Goal: Task Accomplishment & Management: Manage account settings

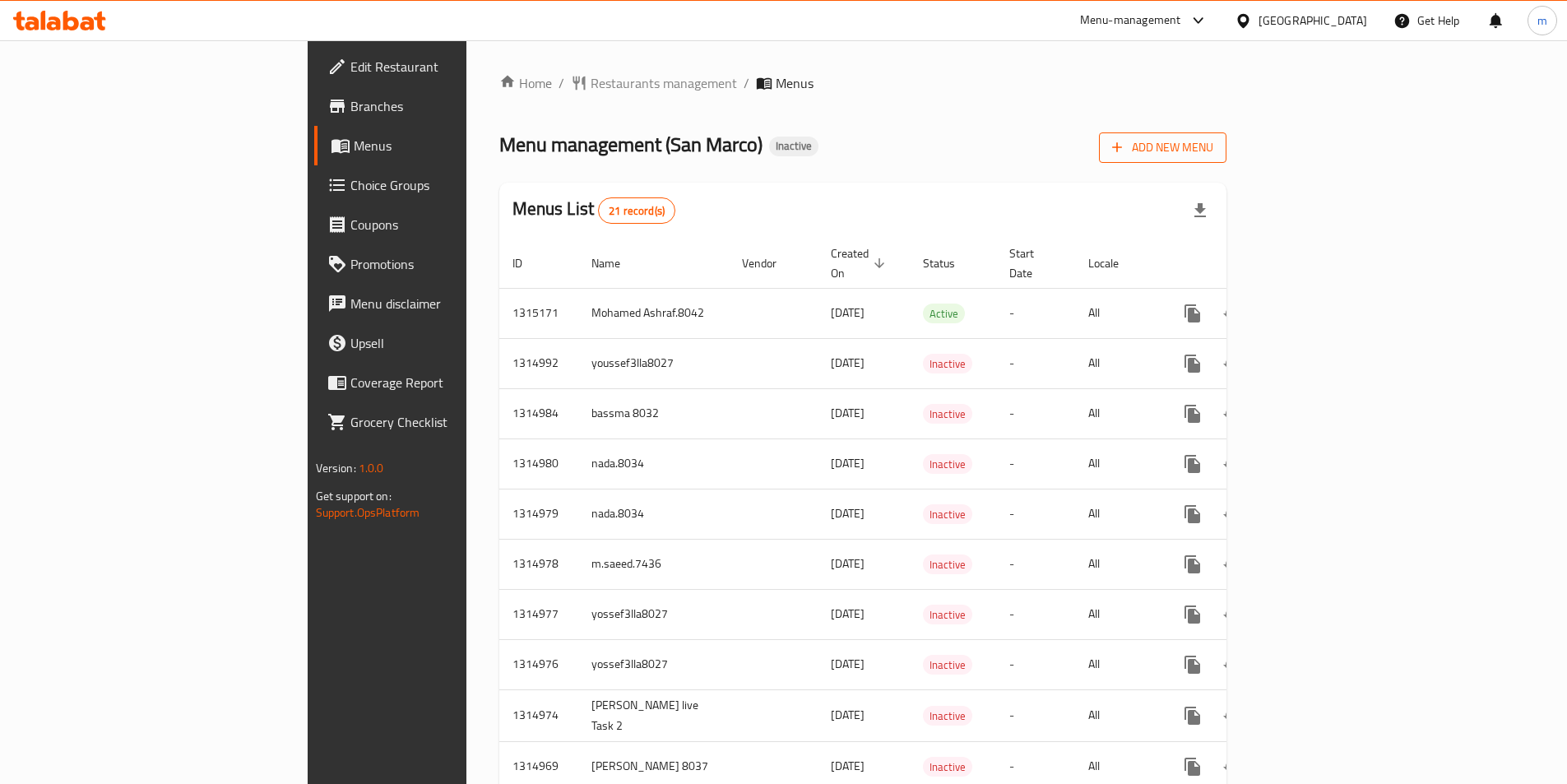
click at [1214, 149] on span "Add New Menu" at bounding box center [1162, 147] width 101 height 20
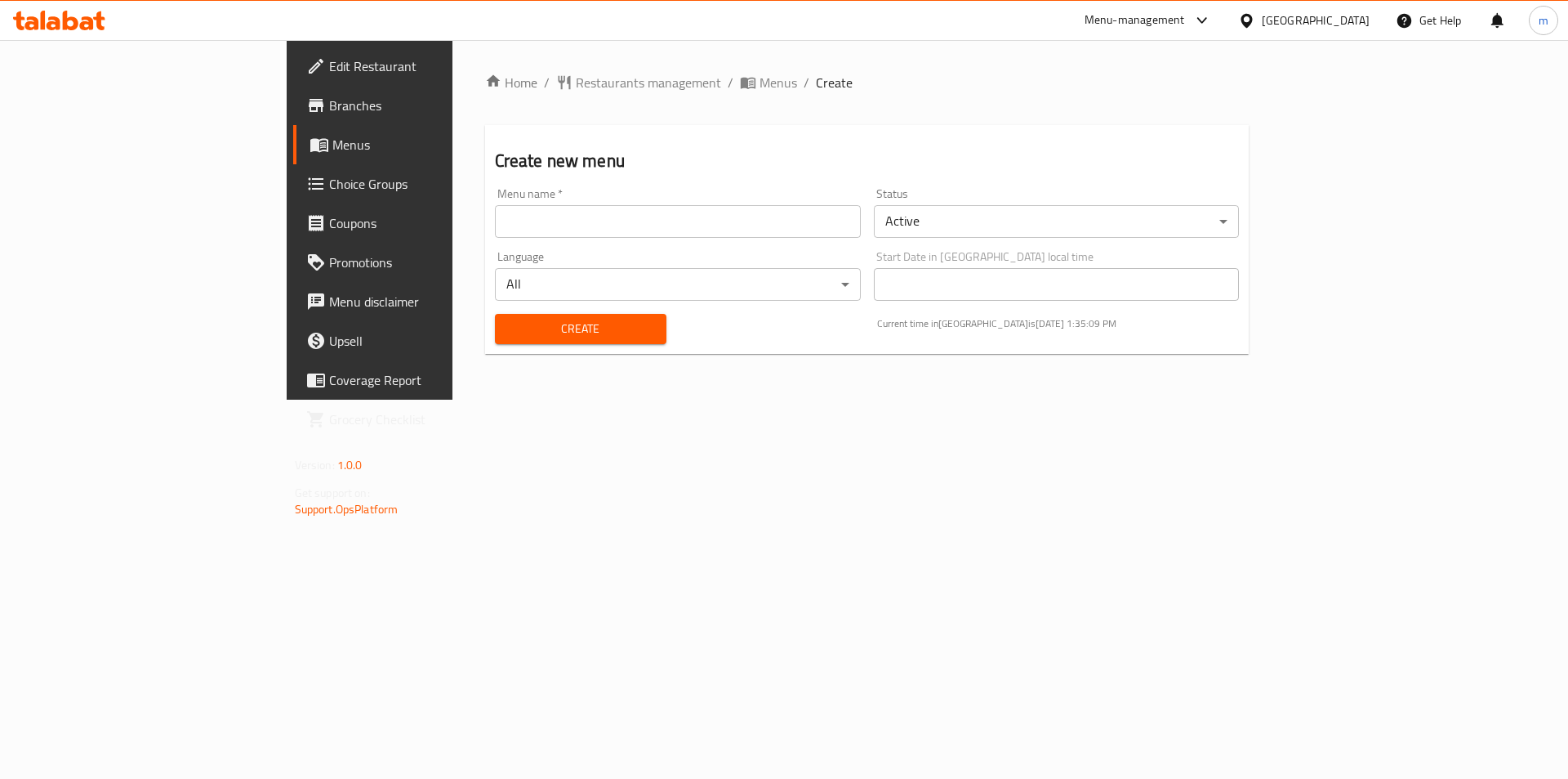
click at [495, 236] on input "text" at bounding box center [678, 221] width 366 height 33
type input "m.mohamed.8039"
click at [512, 324] on span "Create" at bounding box center [580, 328] width 145 height 20
click at [332, 151] on span "Menus" at bounding box center [433, 144] width 203 height 19
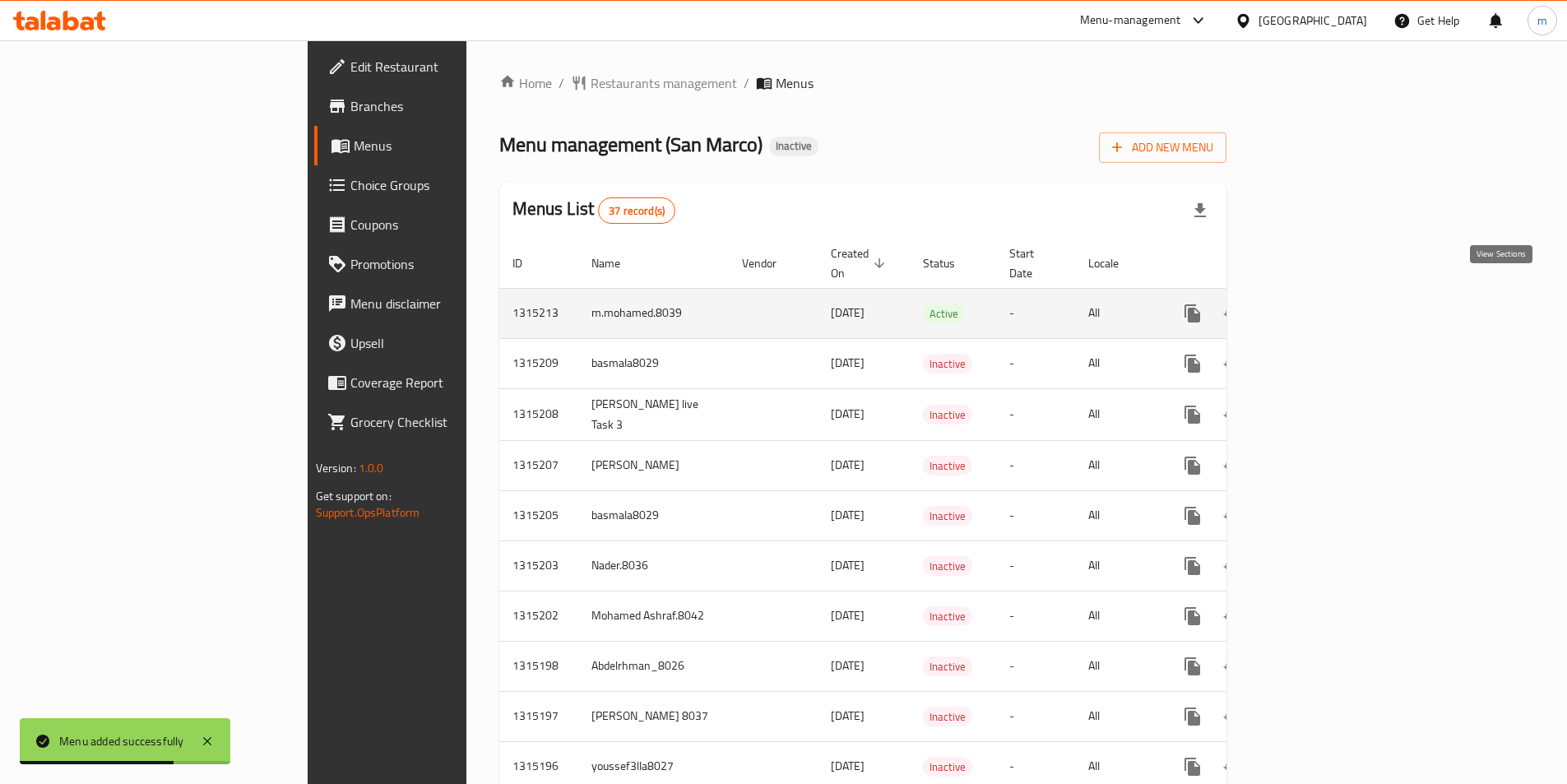
click at [1321, 304] on icon "enhanced table" at bounding box center [1311, 313] width 19 height 19
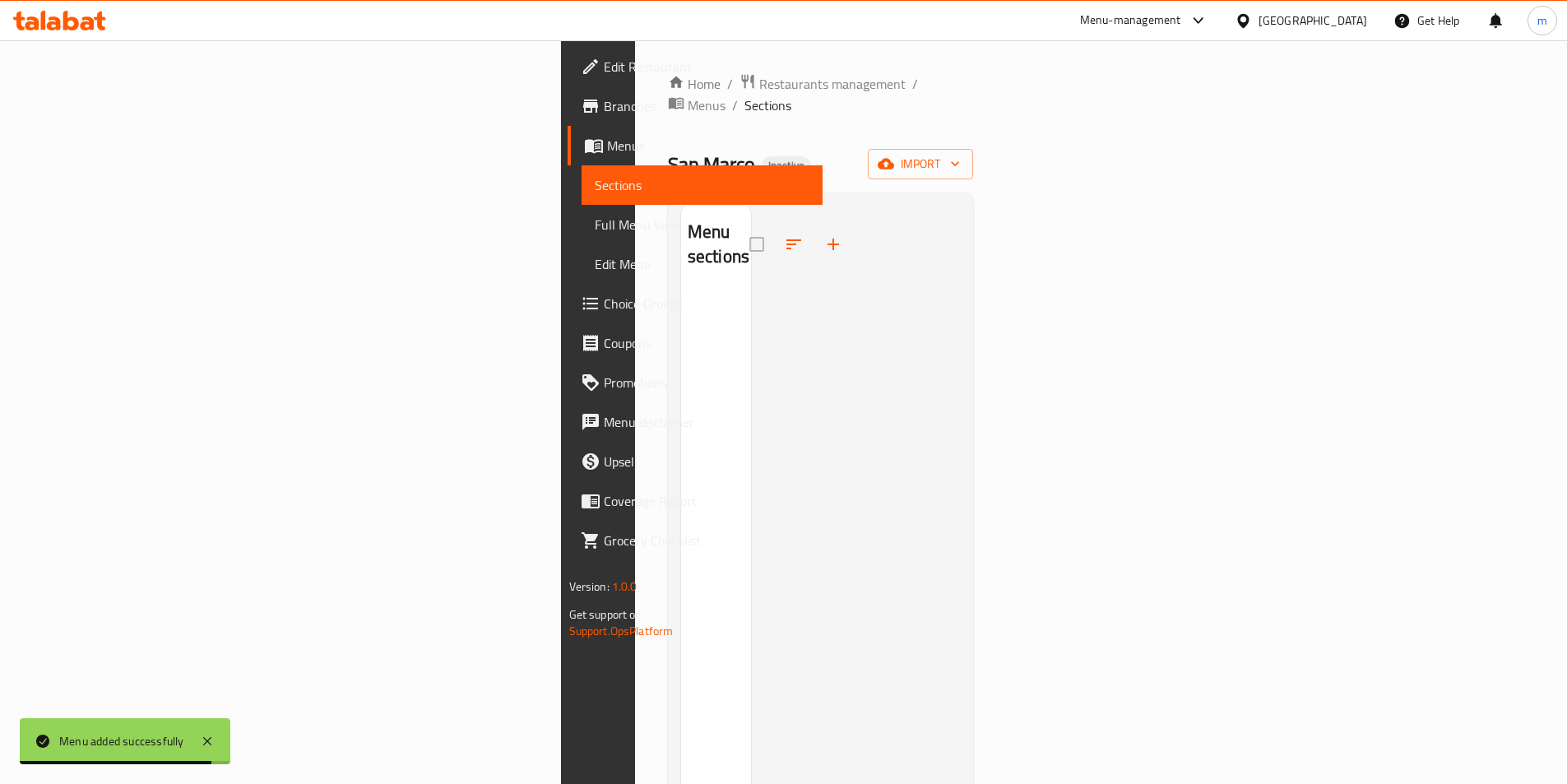
click at [681, 252] on div "Menu sections" at bounding box center [715, 597] width 70 height 784
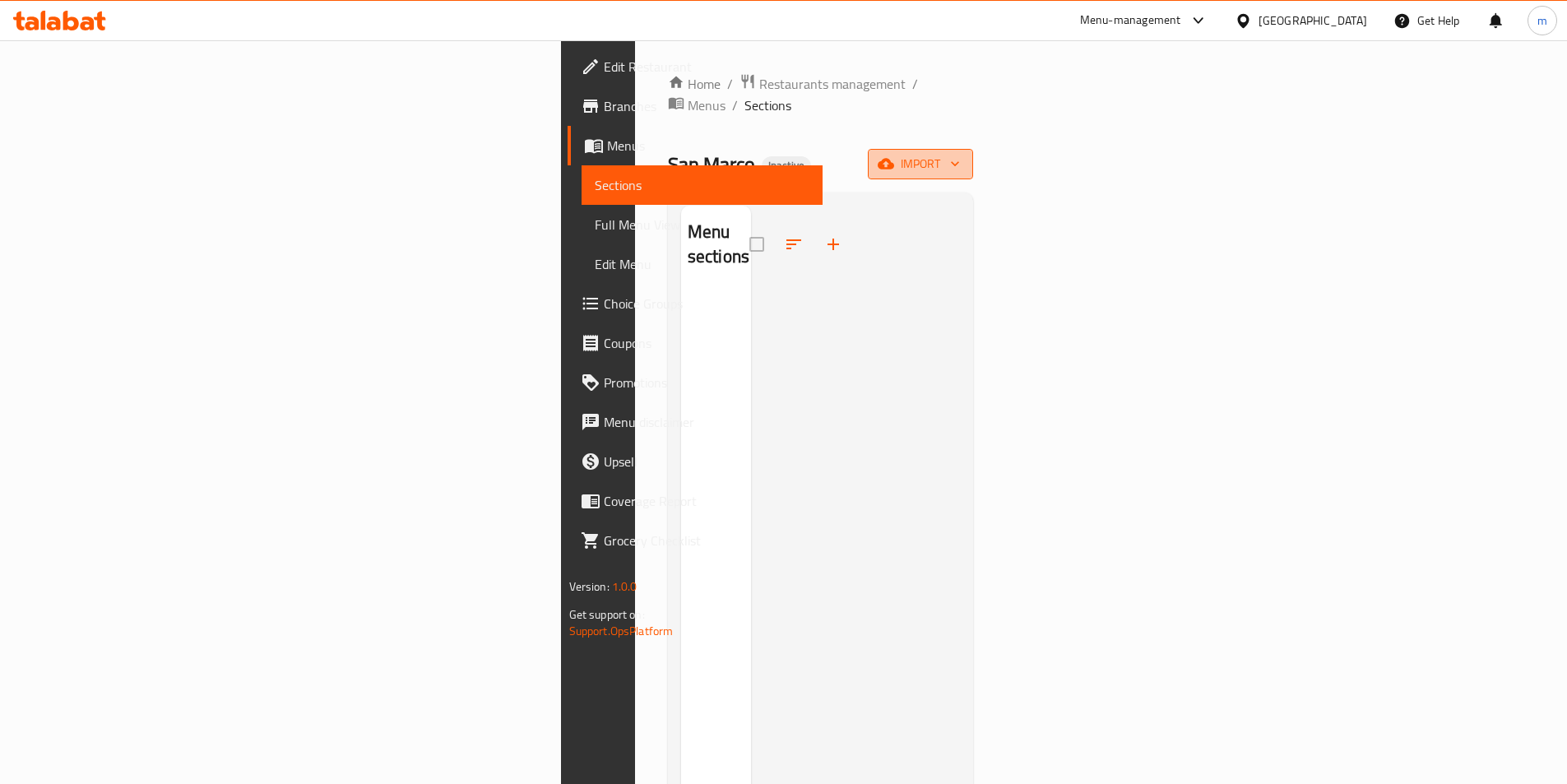
click at [960, 154] on span "import" at bounding box center [920, 164] width 79 height 20
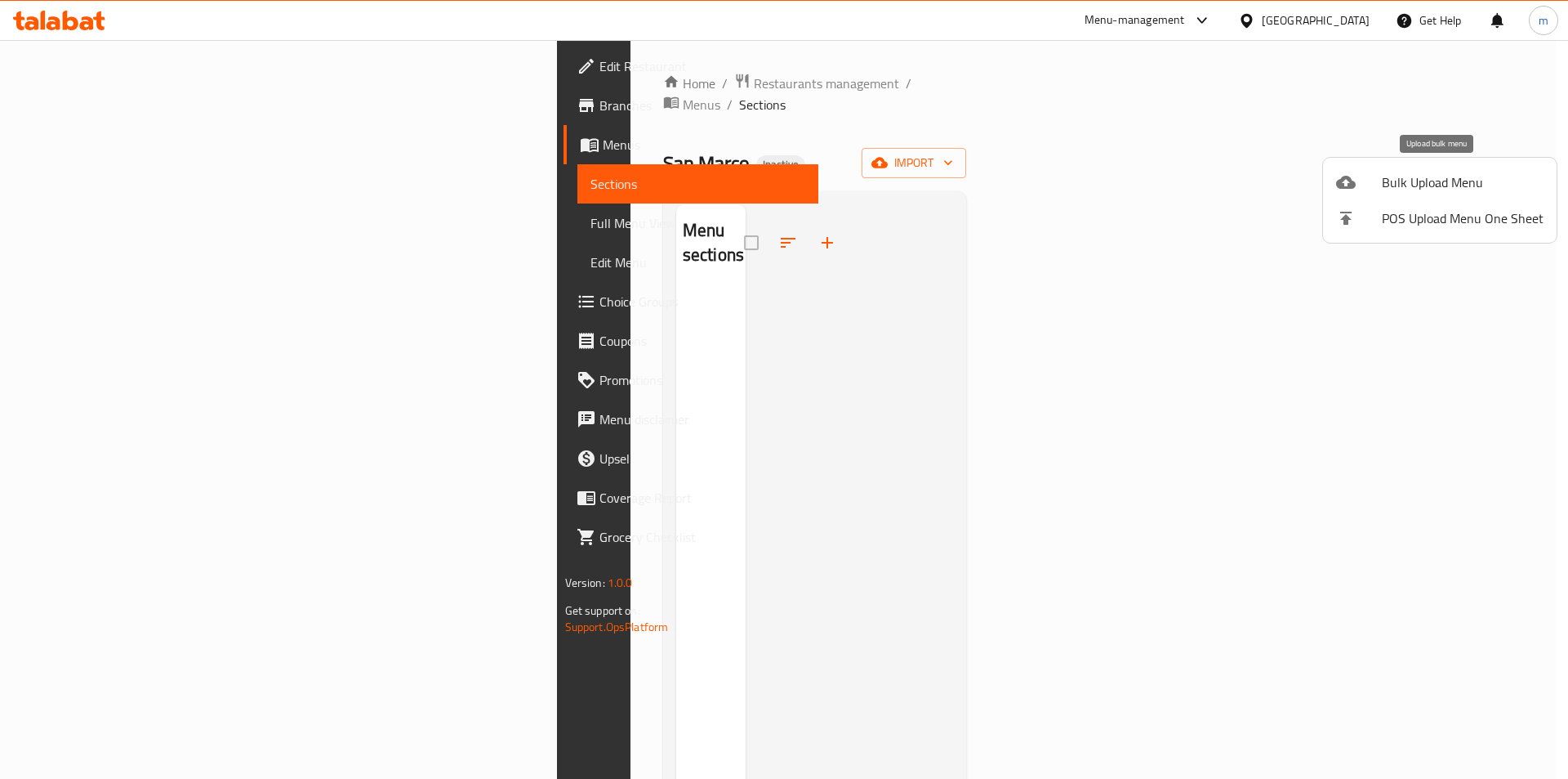
click at [1461, 194] on li "Bulk Upload Menu" at bounding box center [1440, 182] width 234 height 36
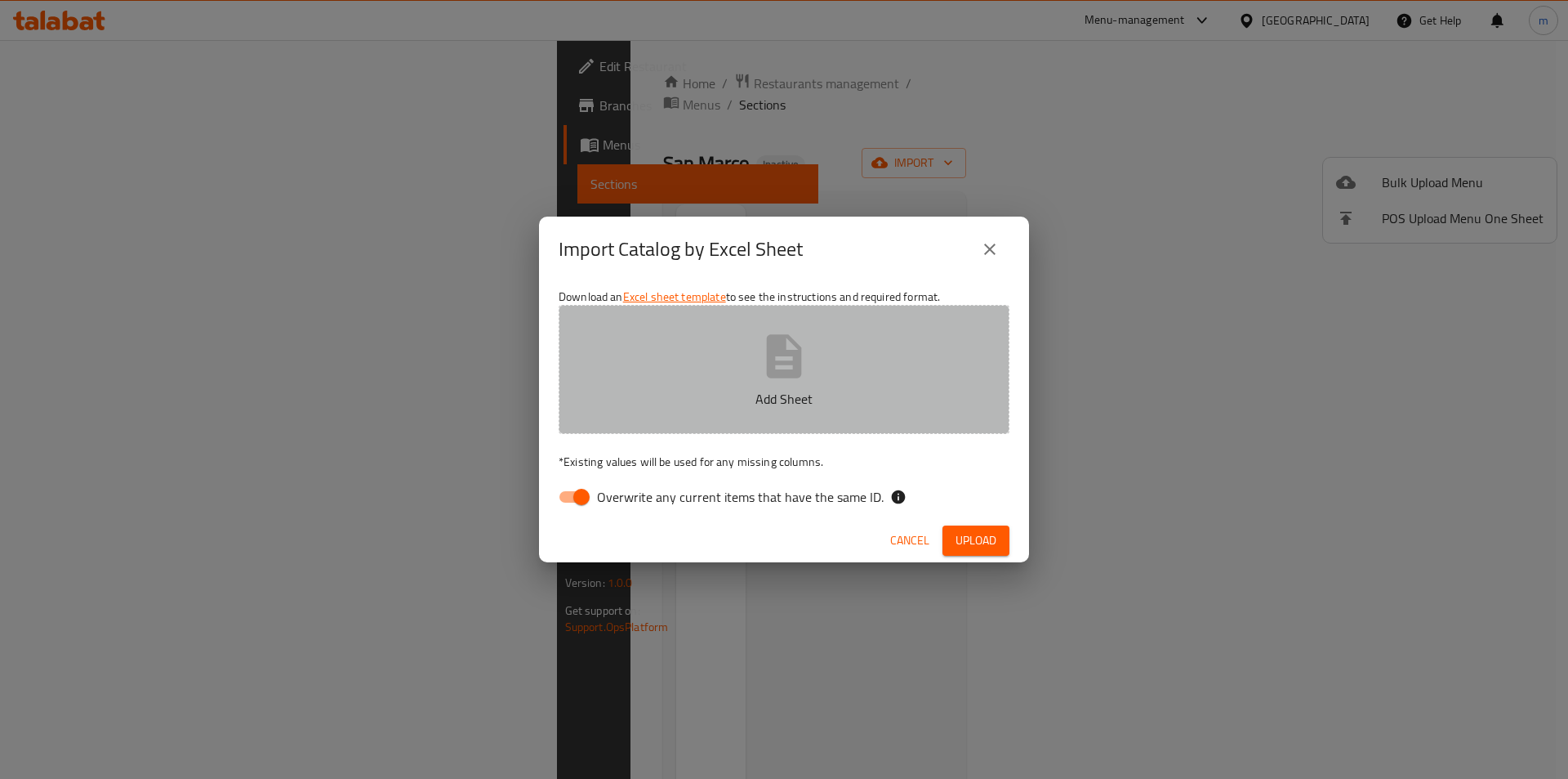
click at [837, 321] on button "Add Sheet" at bounding box center [784, 369] width 451 height 129
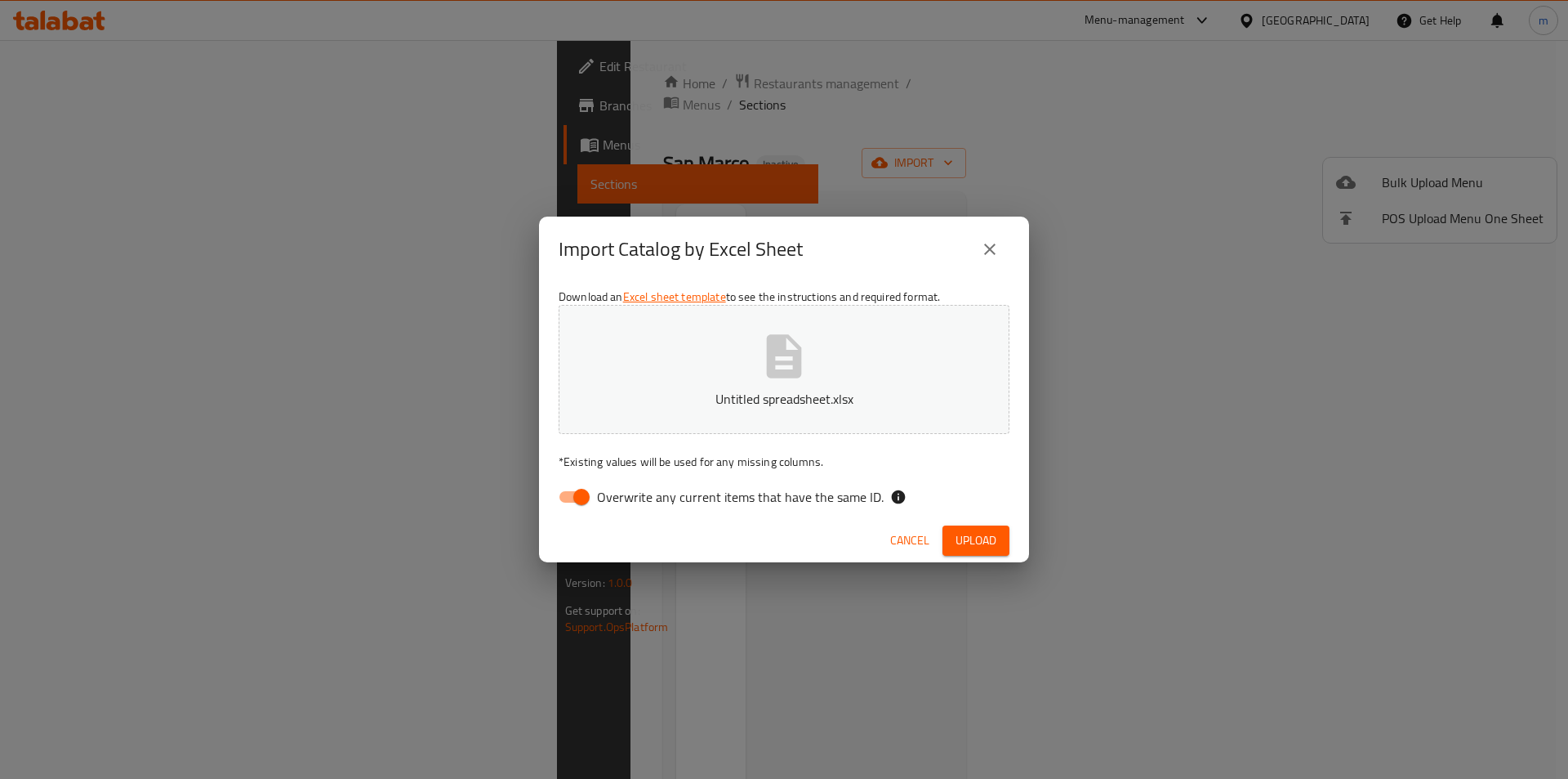
click at [581, 499] on input "Overwrite any current items that have the same ID." at bounding box center [582, 496] width 93 height 31
checkbox input "false"
click at [979, 549] on span "Upload" at bounding box center [976, 540] width 40 height 20
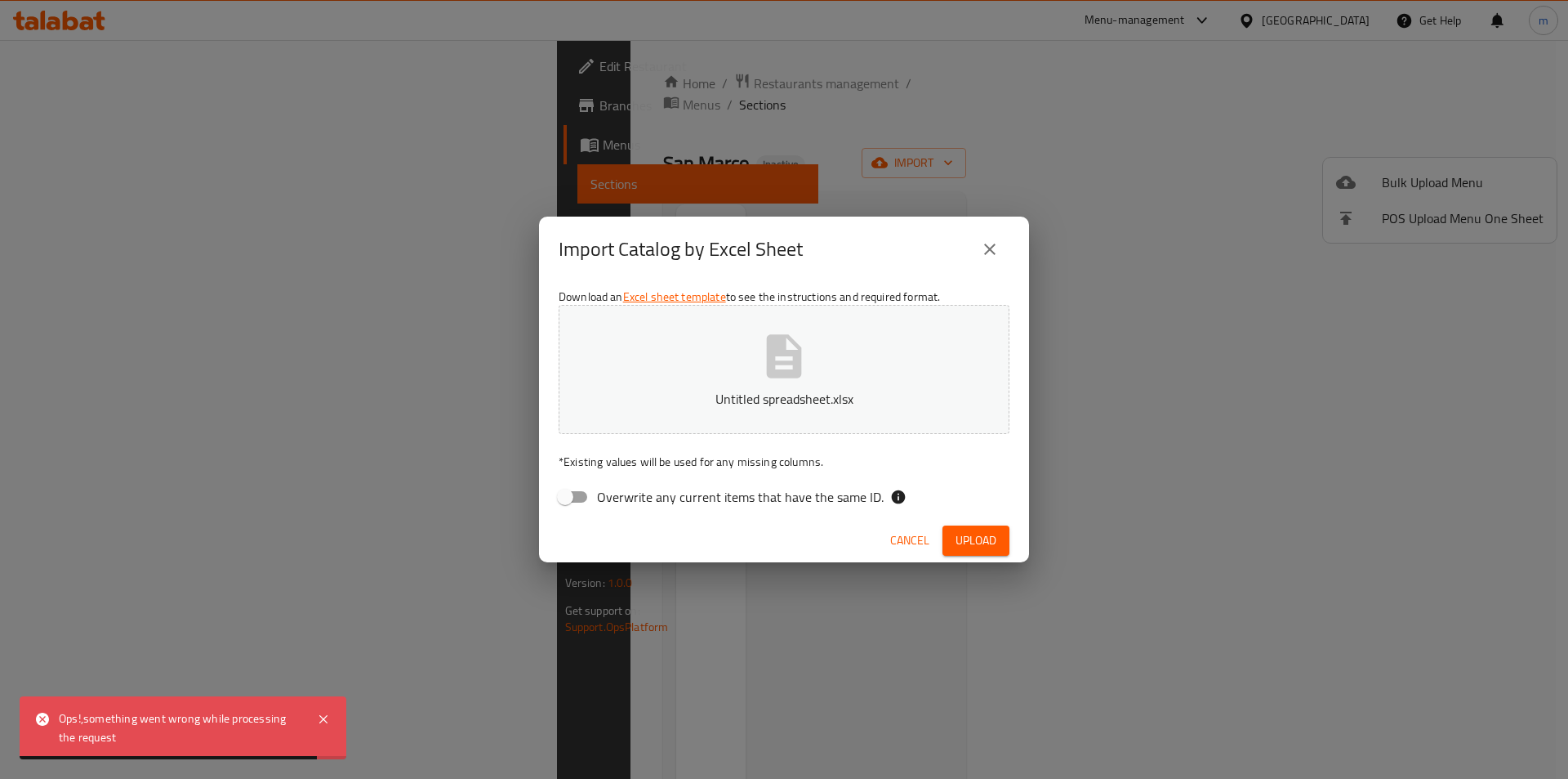
click at [708, 387] on button "Untitled spreadsheet.xlsx" at bounding box center [784, 369] width 451 height 129
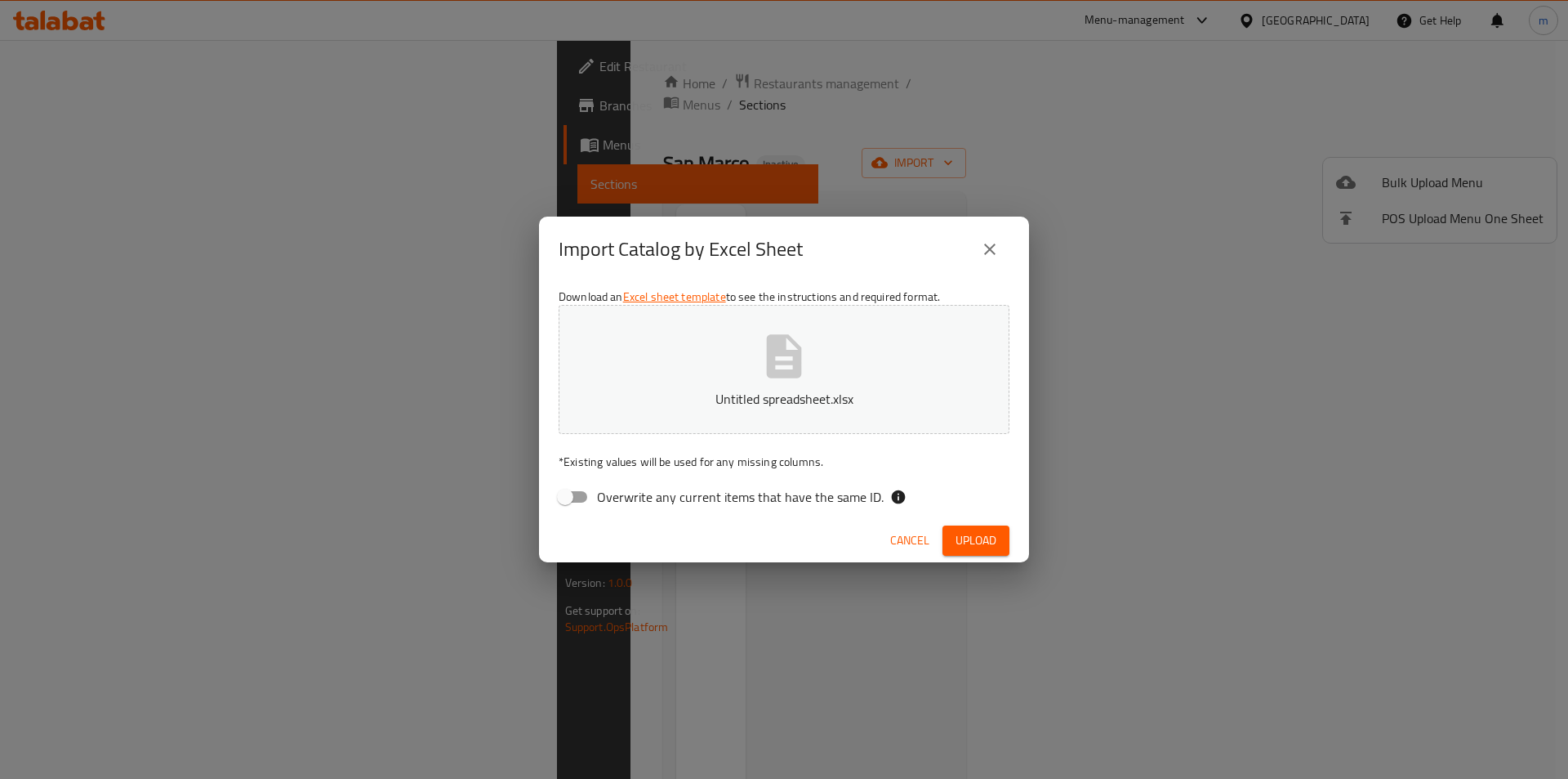
click at [761, 390] on p "Untitled spreadsheet.xlsx" at bounding box center [783, 398] width 400 height 19
click at [979, 537] on span "Upload" at bounding box center [976, 540] width 40 height 20
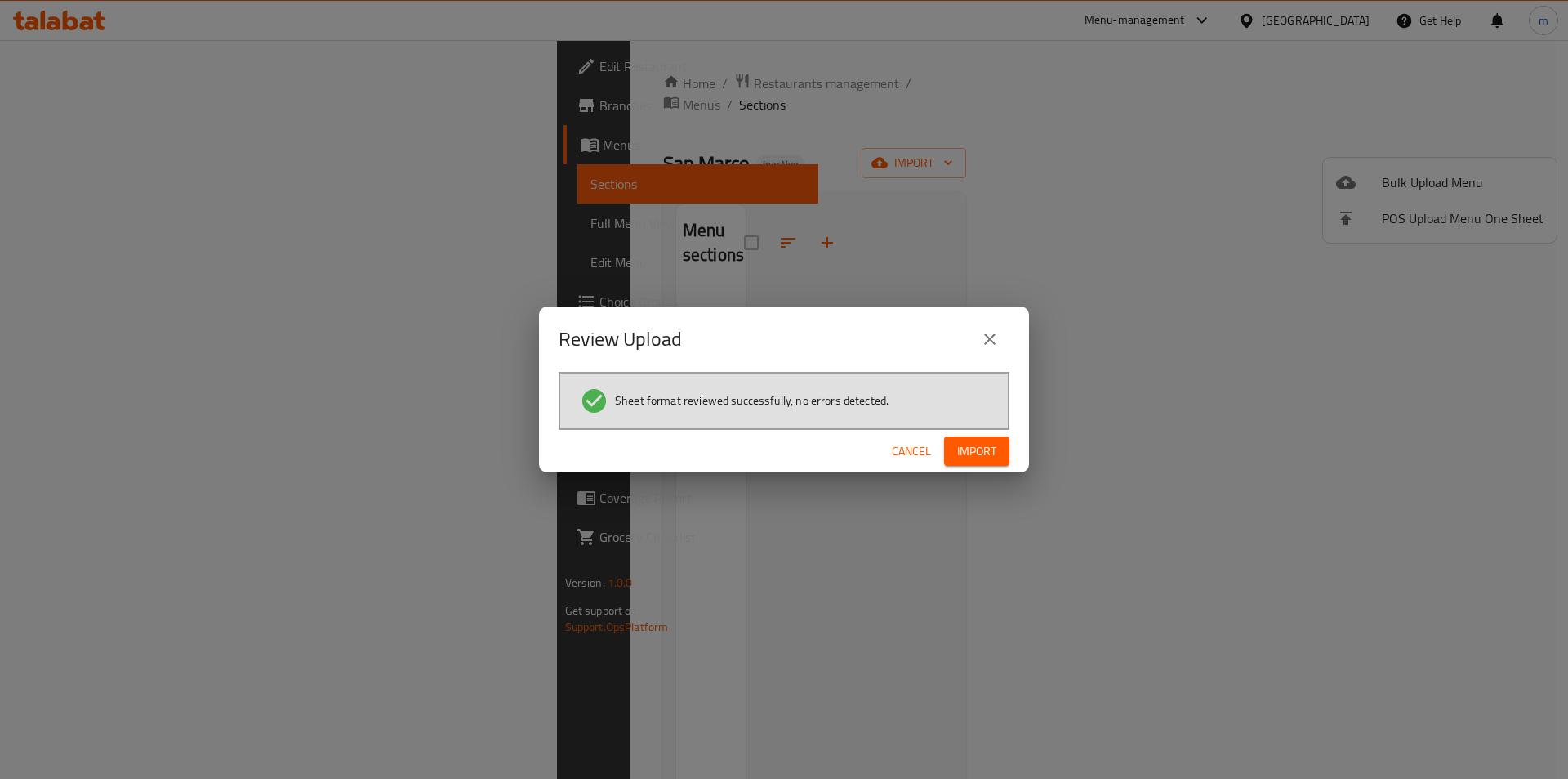
click at [969, 437] on button "Import" at bounding box center [976, 451] width 65 height 30
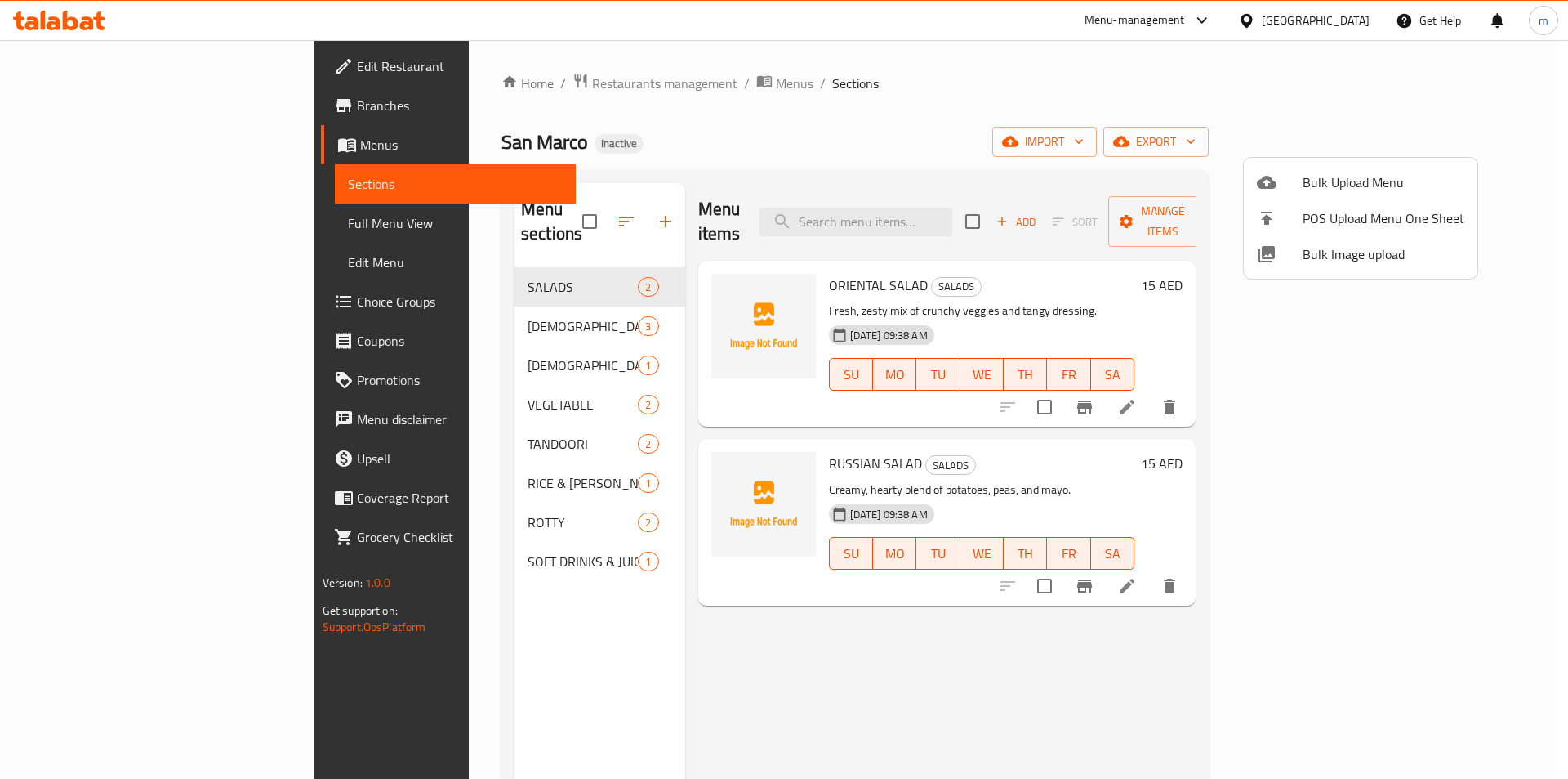
click at [1264, 646] on div at bounding box center [784, 390] width 1568 height 779
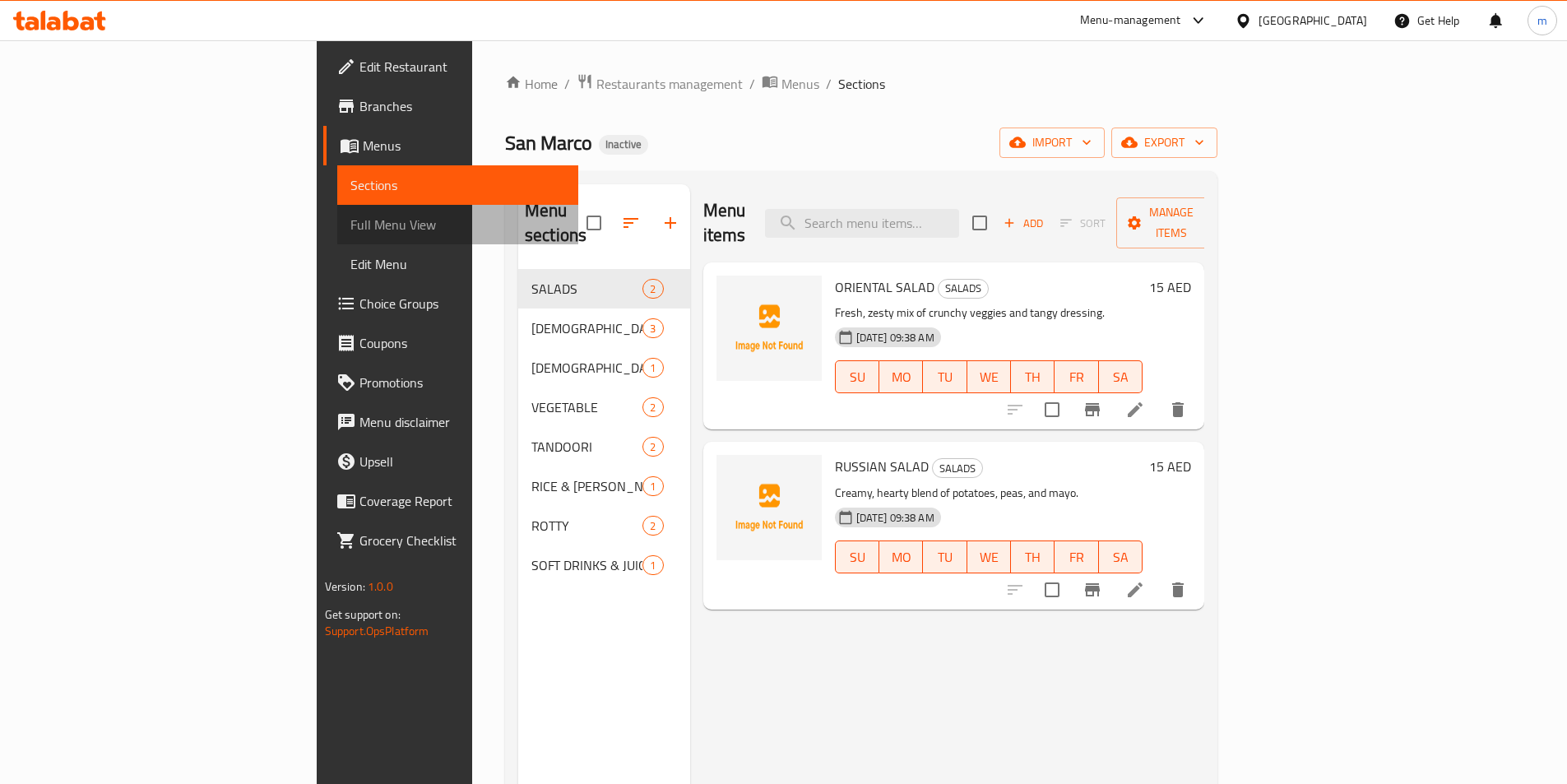
click at [351, 227] on span "Full Menu View" at bounding box center [458, 225] width 215 height 19
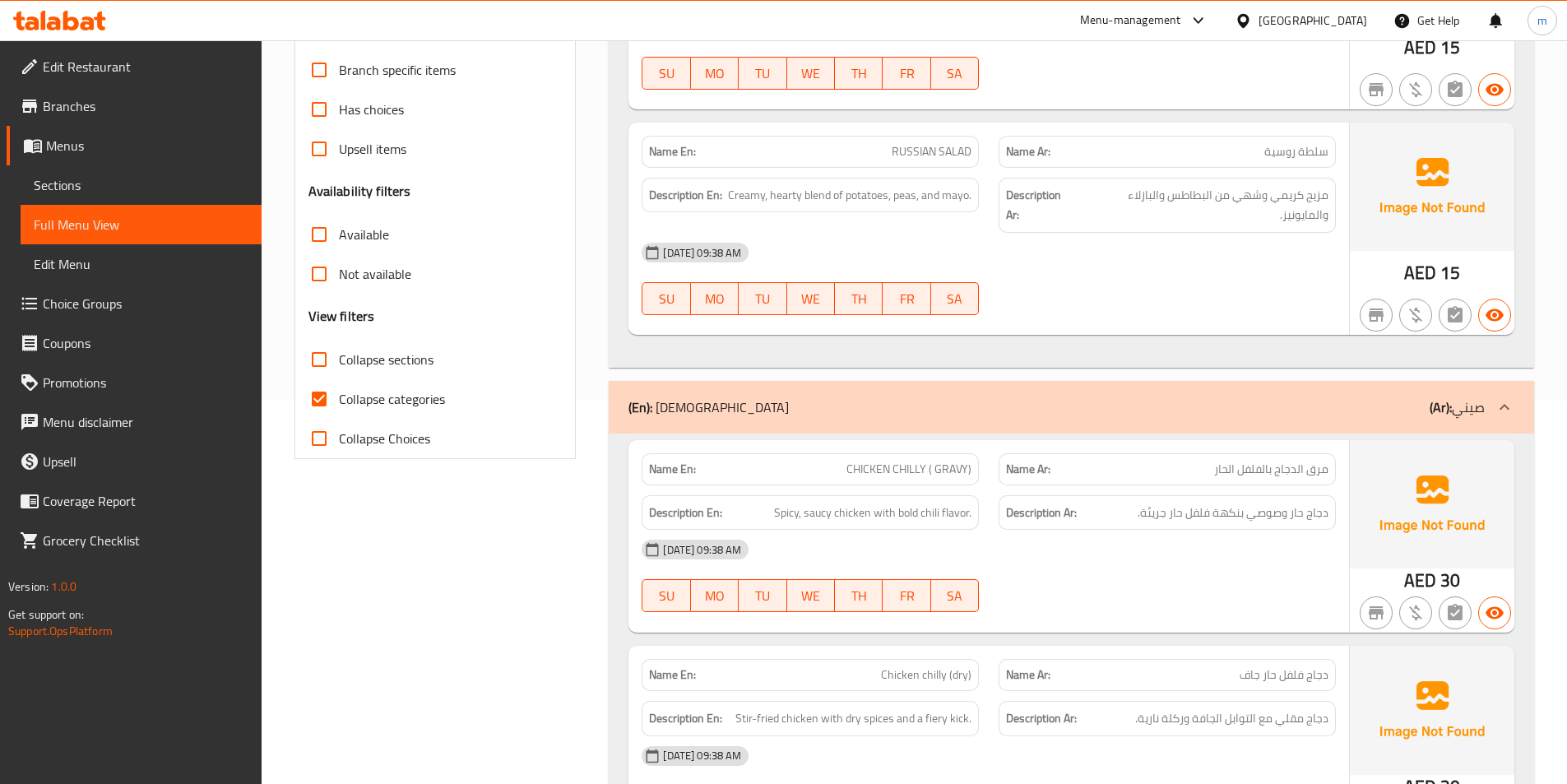
scroll to position [411, 0]
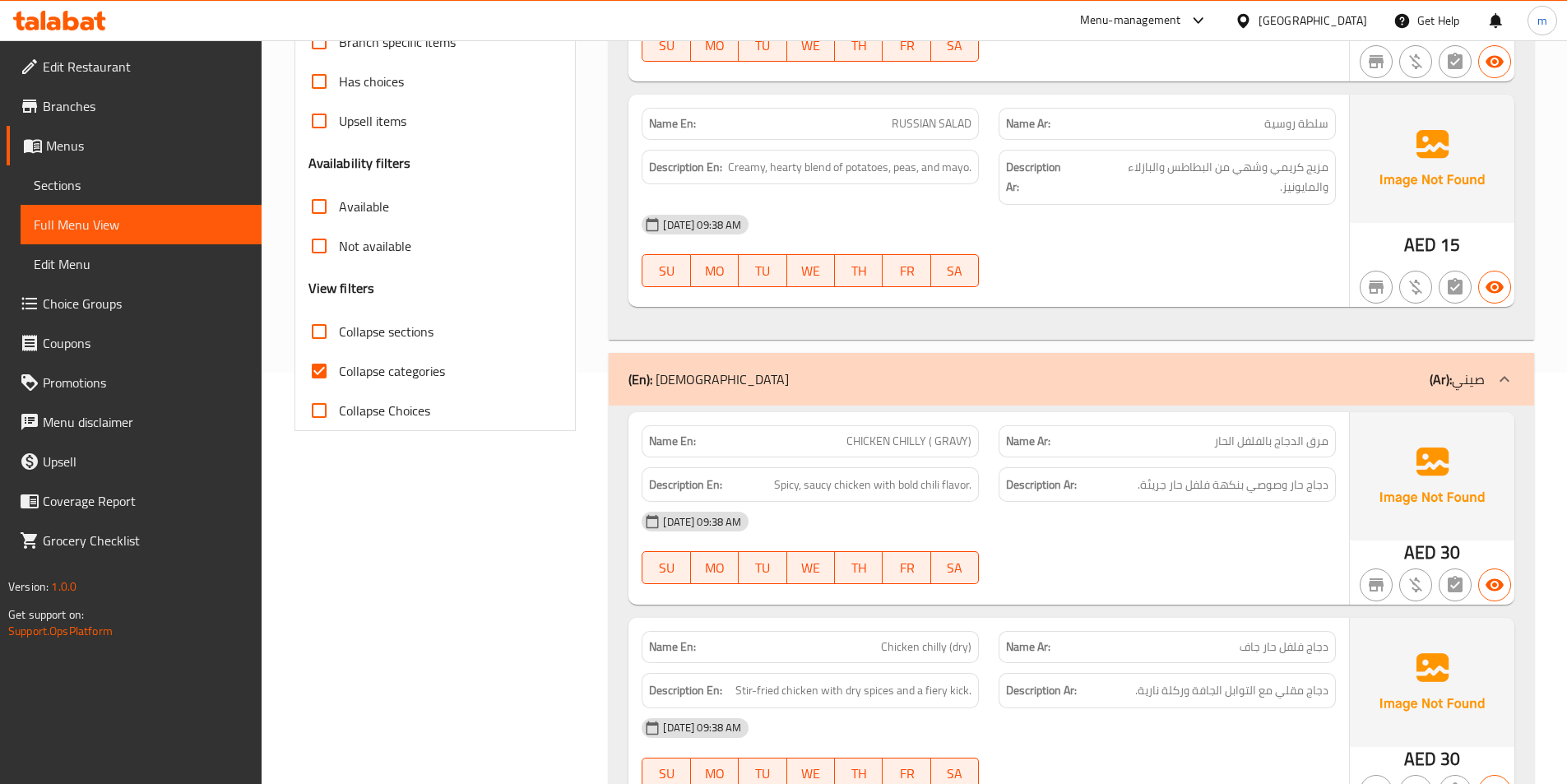
click at [330, 365] on input "Collapse categories" at bounding box center [319, 371] width 40 height 40
checkbox input "false"
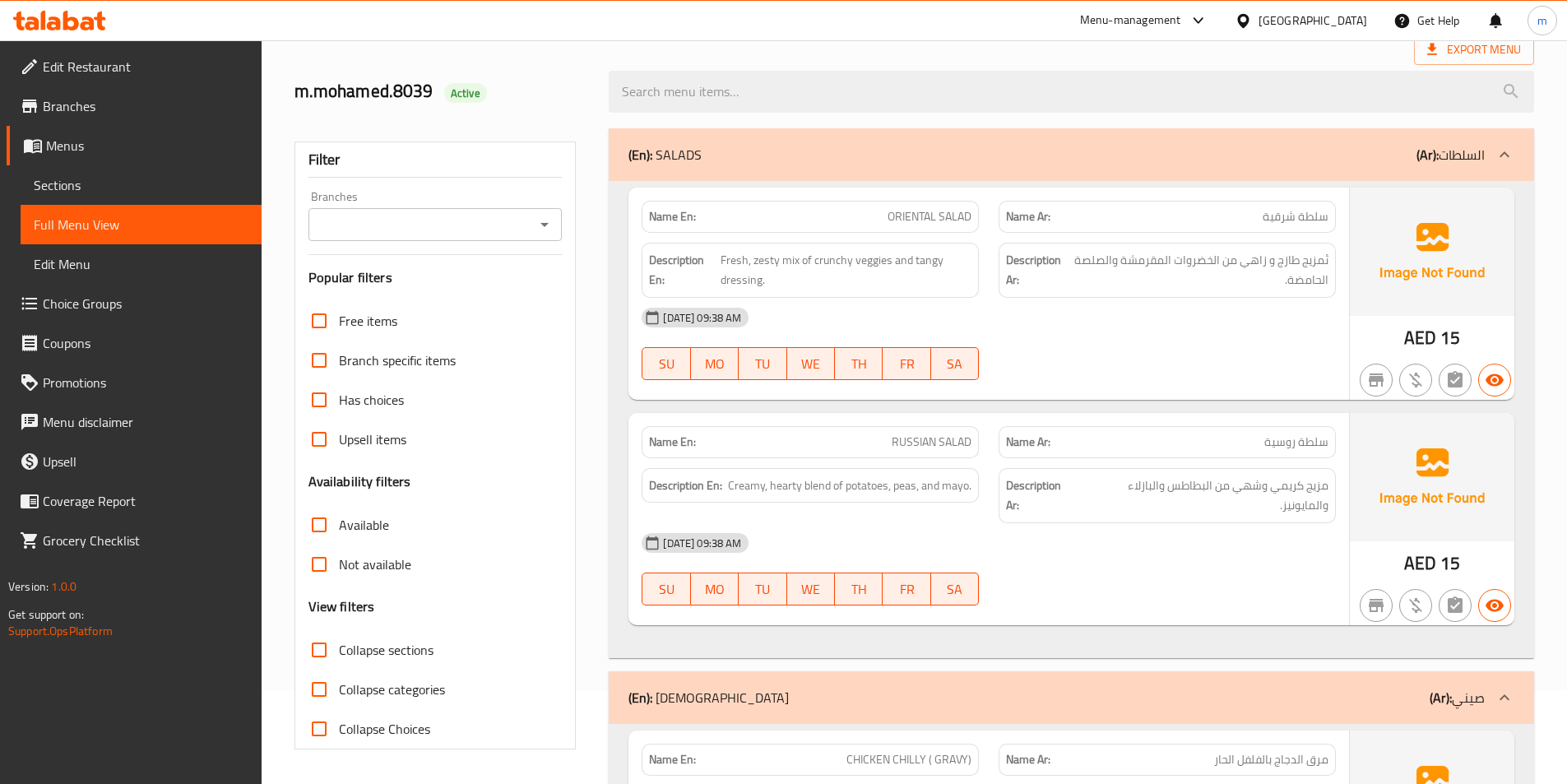
scroll to position [0, 0]
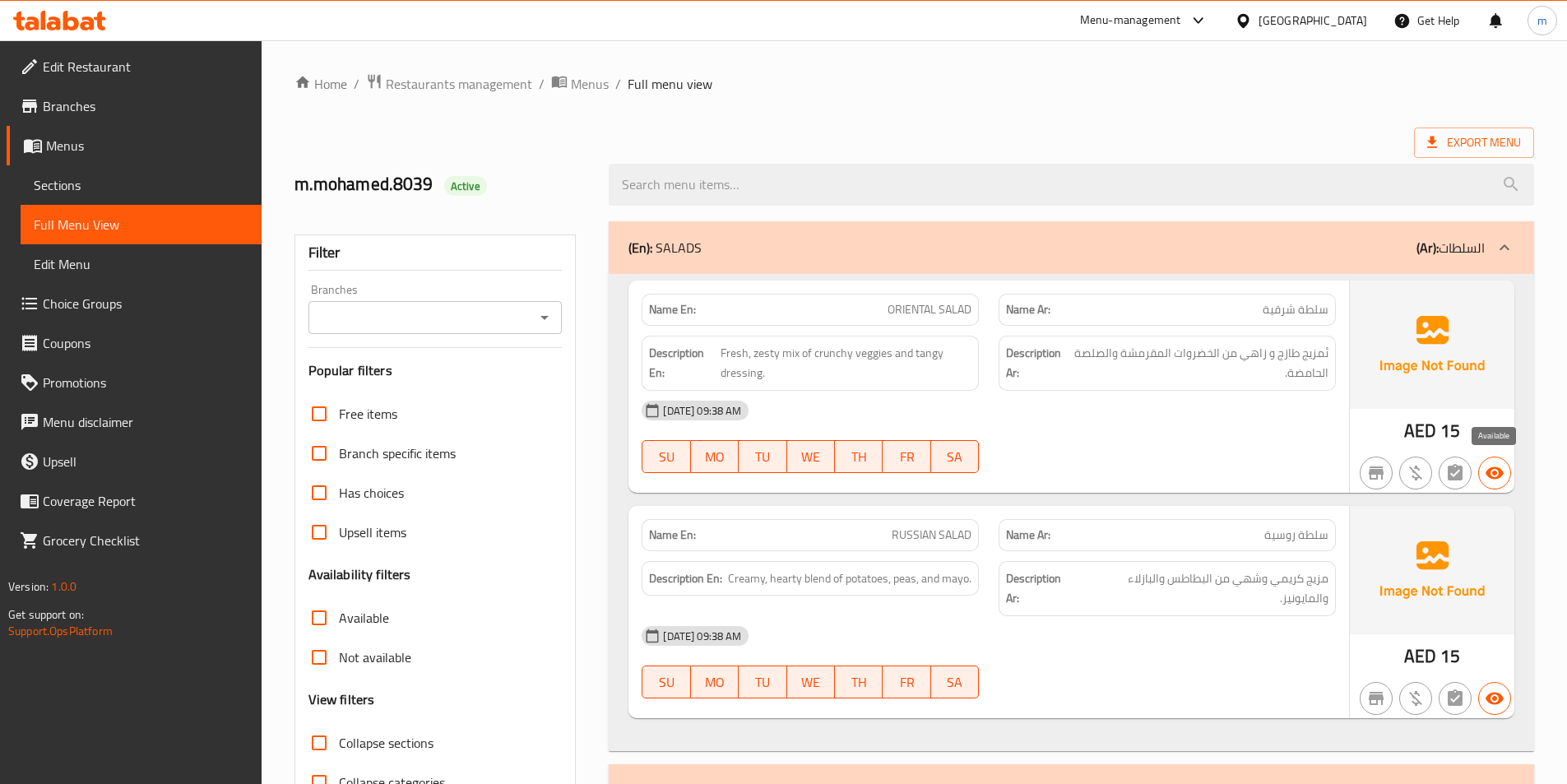
click at [1490, 479] on icon "button" at bounding box center [1494, 473] width 19 height 19
click at [1486, 475] on icon "button" at bounding box center [1494, 473] width 19 height 19
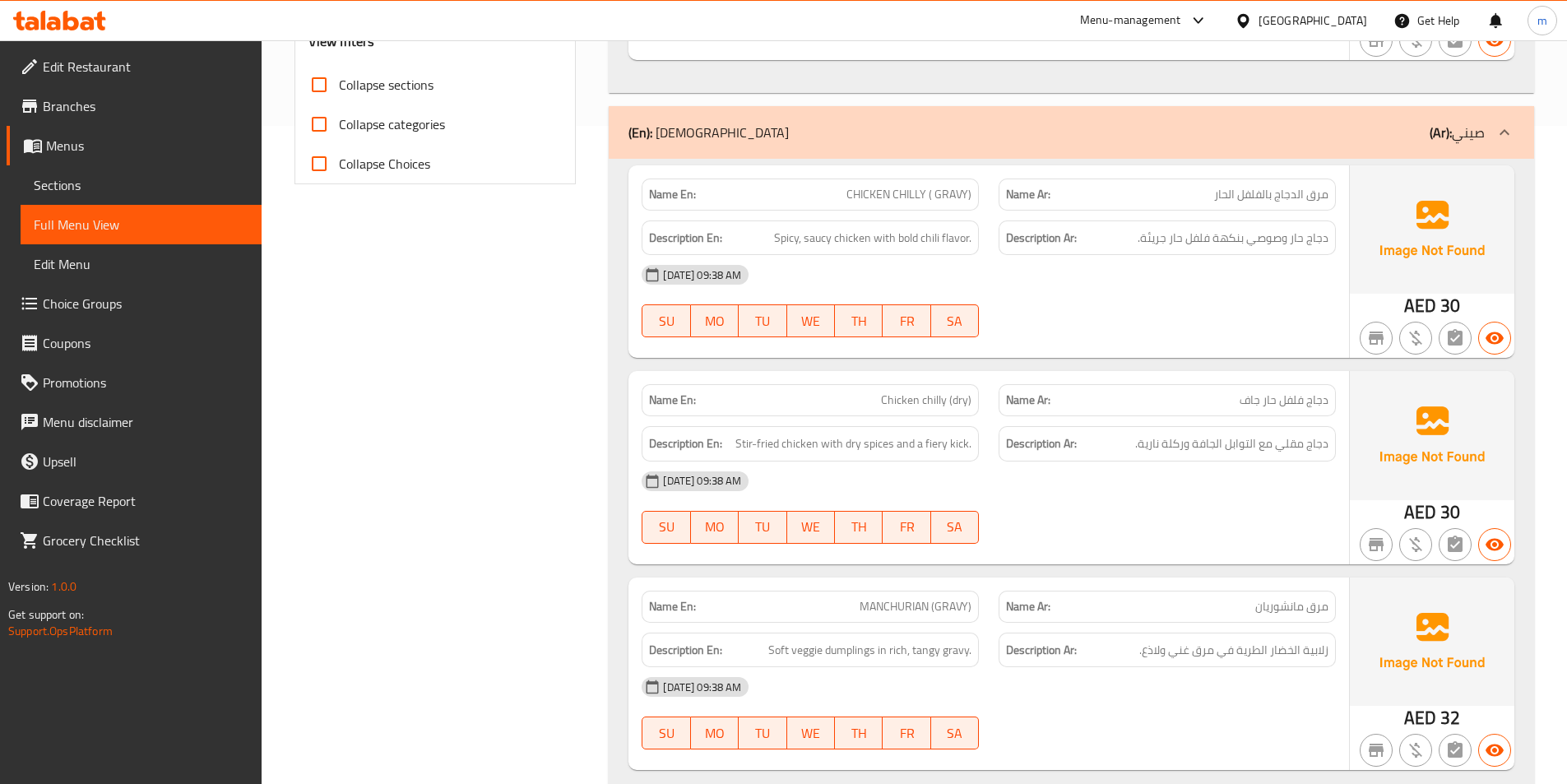
scroll to position [1151, 0]
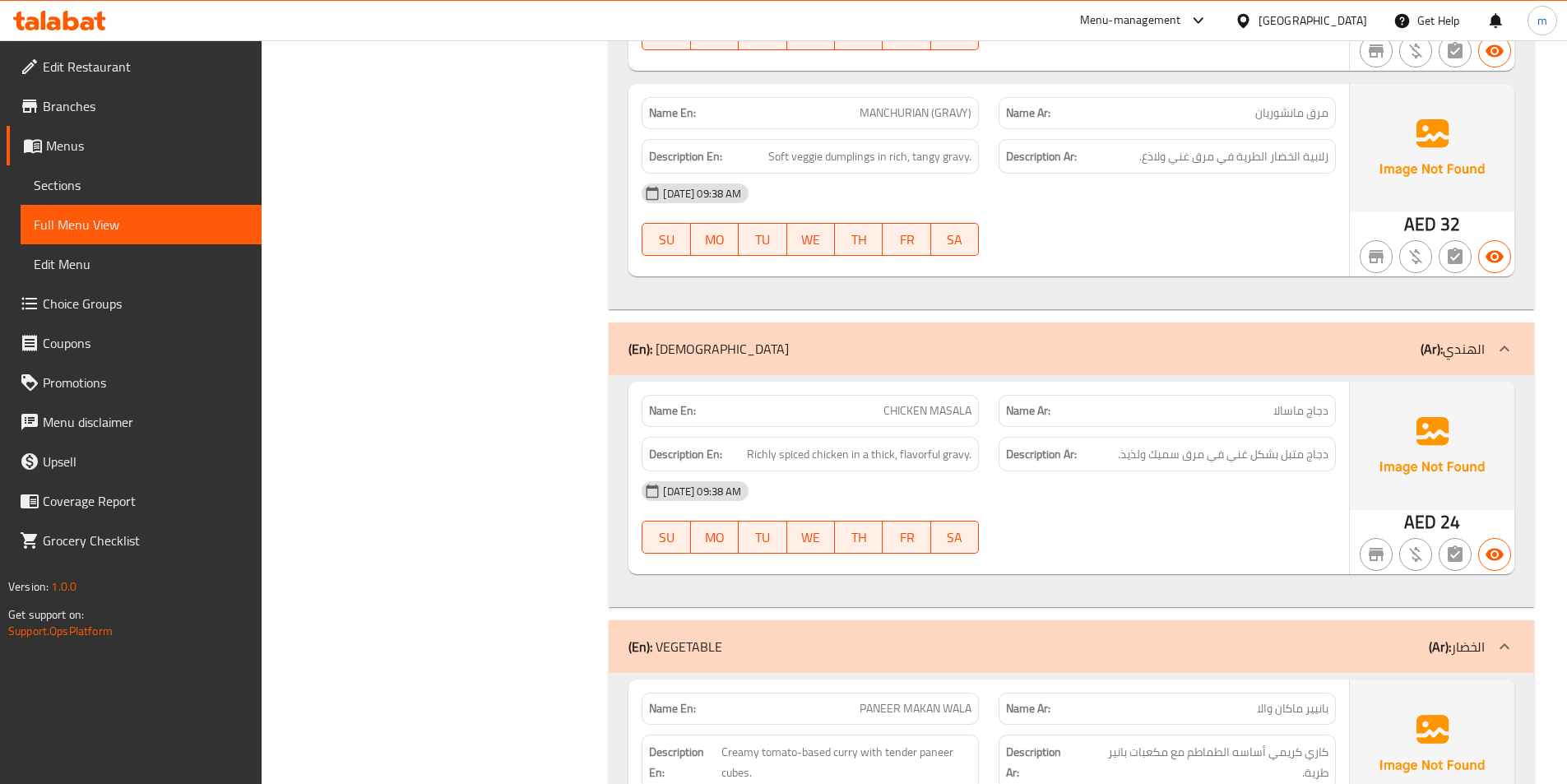
click at [932, 397] on div "Name En: CHICKEN MASALA" at bounding box center [810, 411] width 337 height 32
click at [940, 427] on div "Description En: Richly spiced chicken in a thick, flavorful gravy." at bounding box center [810, 454] width 357 height 55
click at [938, 404] on span "CHICKEN MASALA" at bounding box center [927, 411] width 88 height 18
click at [938, 405] on span "CHICKEN MASALA" at bounding box center [927, 411] width 88 height 18
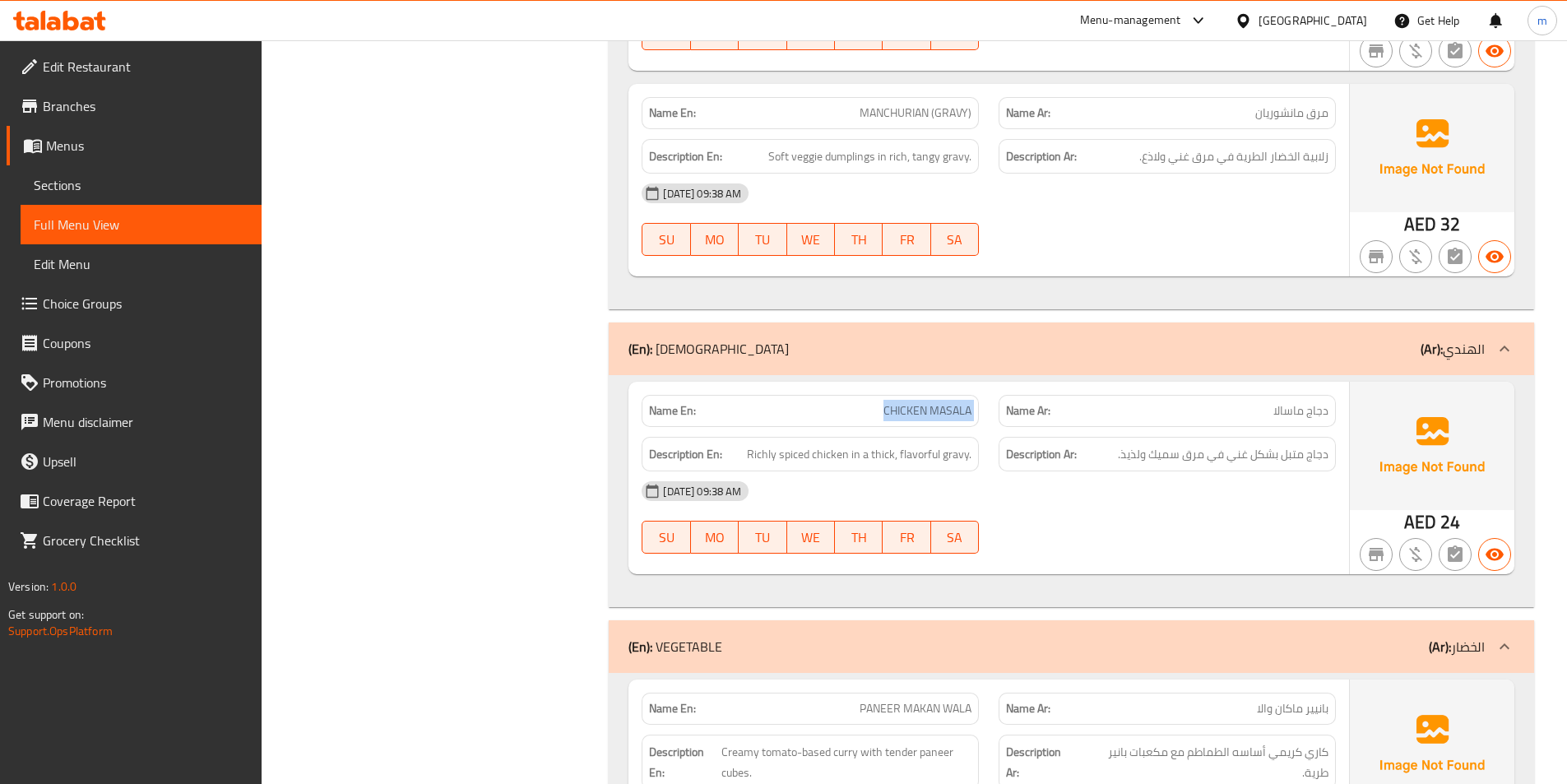
copy span "CHICKEN MASALA"
click at [1155, 514] on div "[DATE] 09:38 AM SU MO TU WE TH FR SA" at bounding box center [989, 517] width 714 height 92
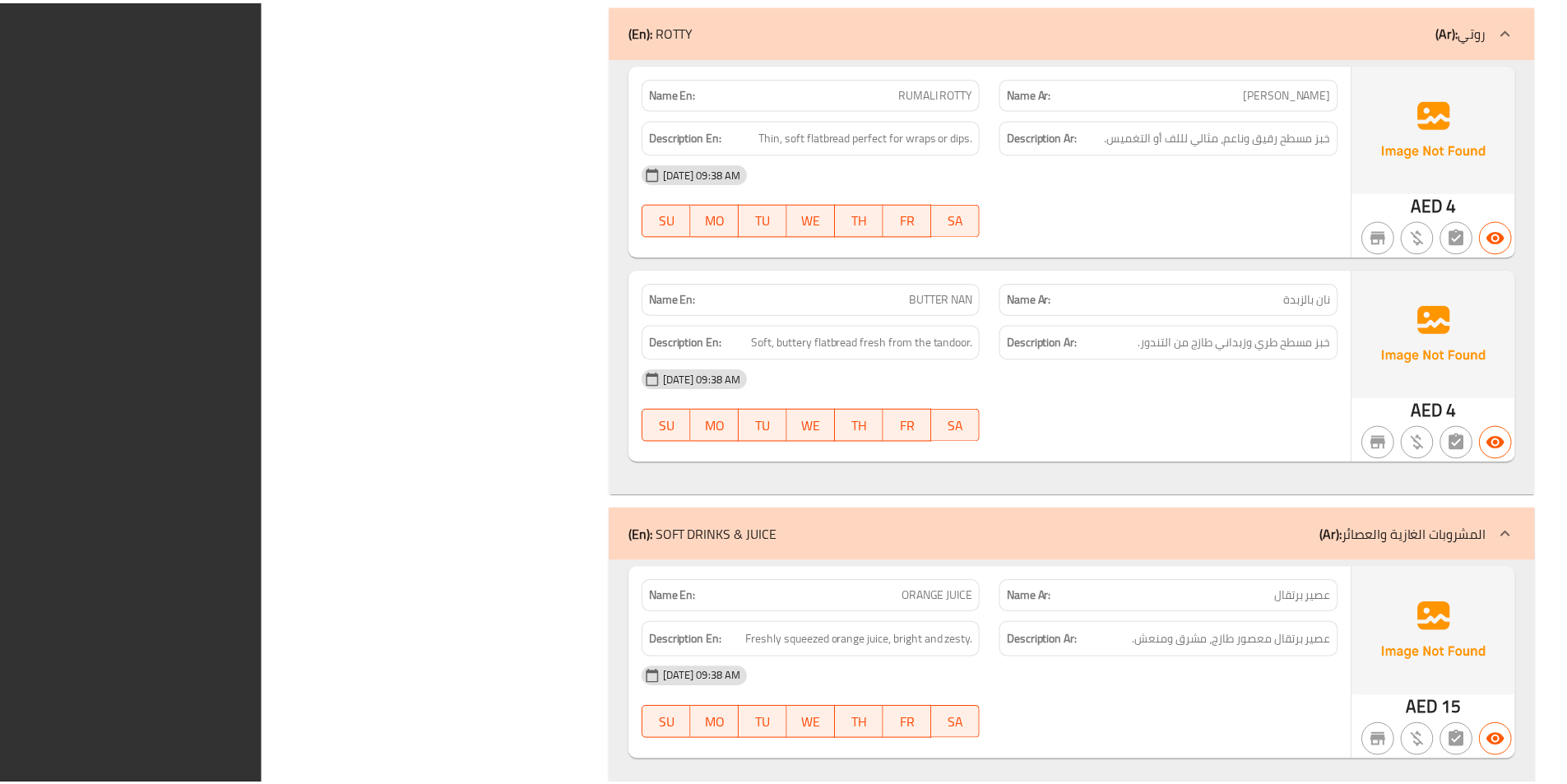
scroll to position [3134, 0]
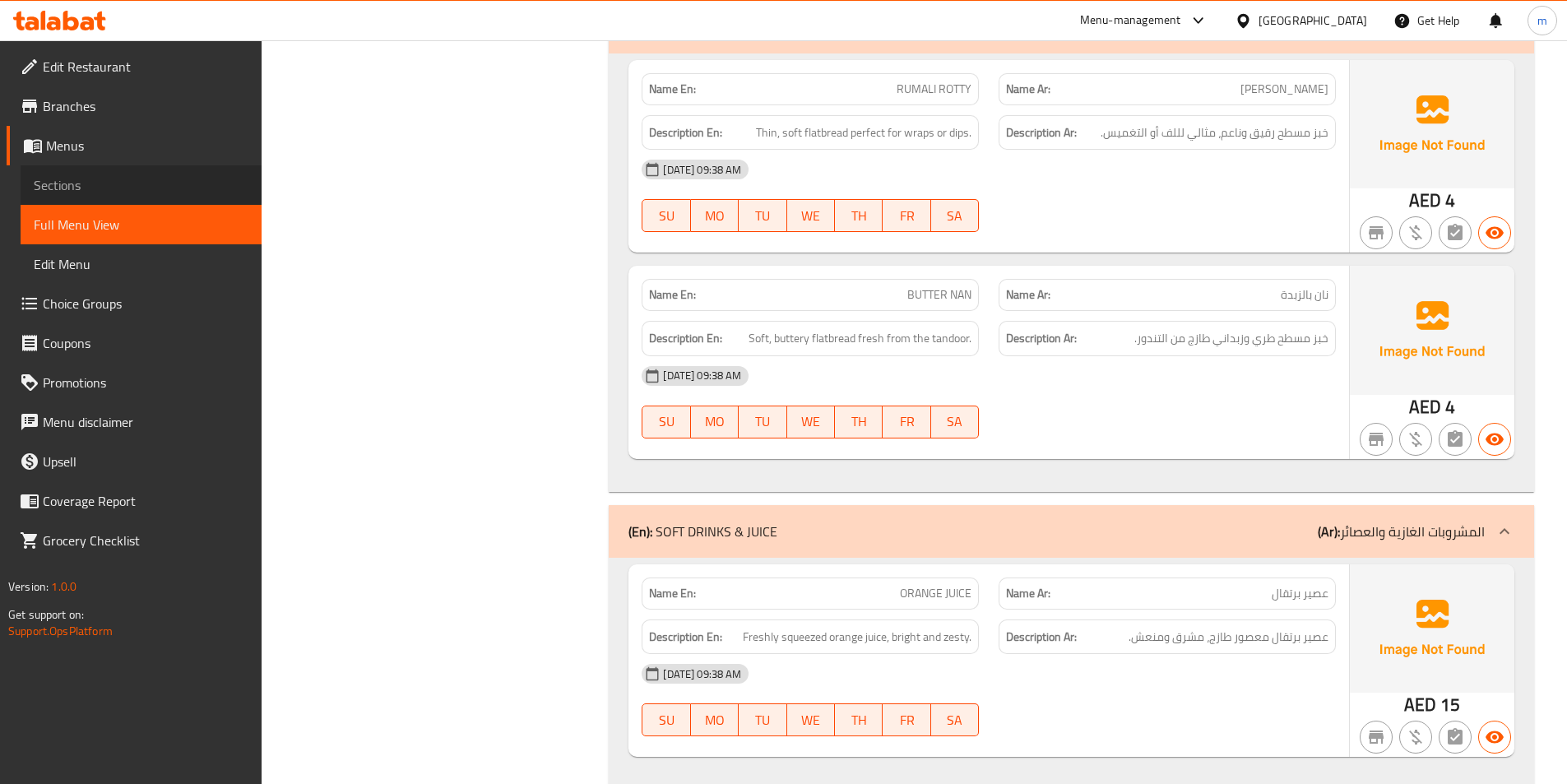
click at [96, 173] on link "Sections" at bounding box center [141, 185] width 241 height 40
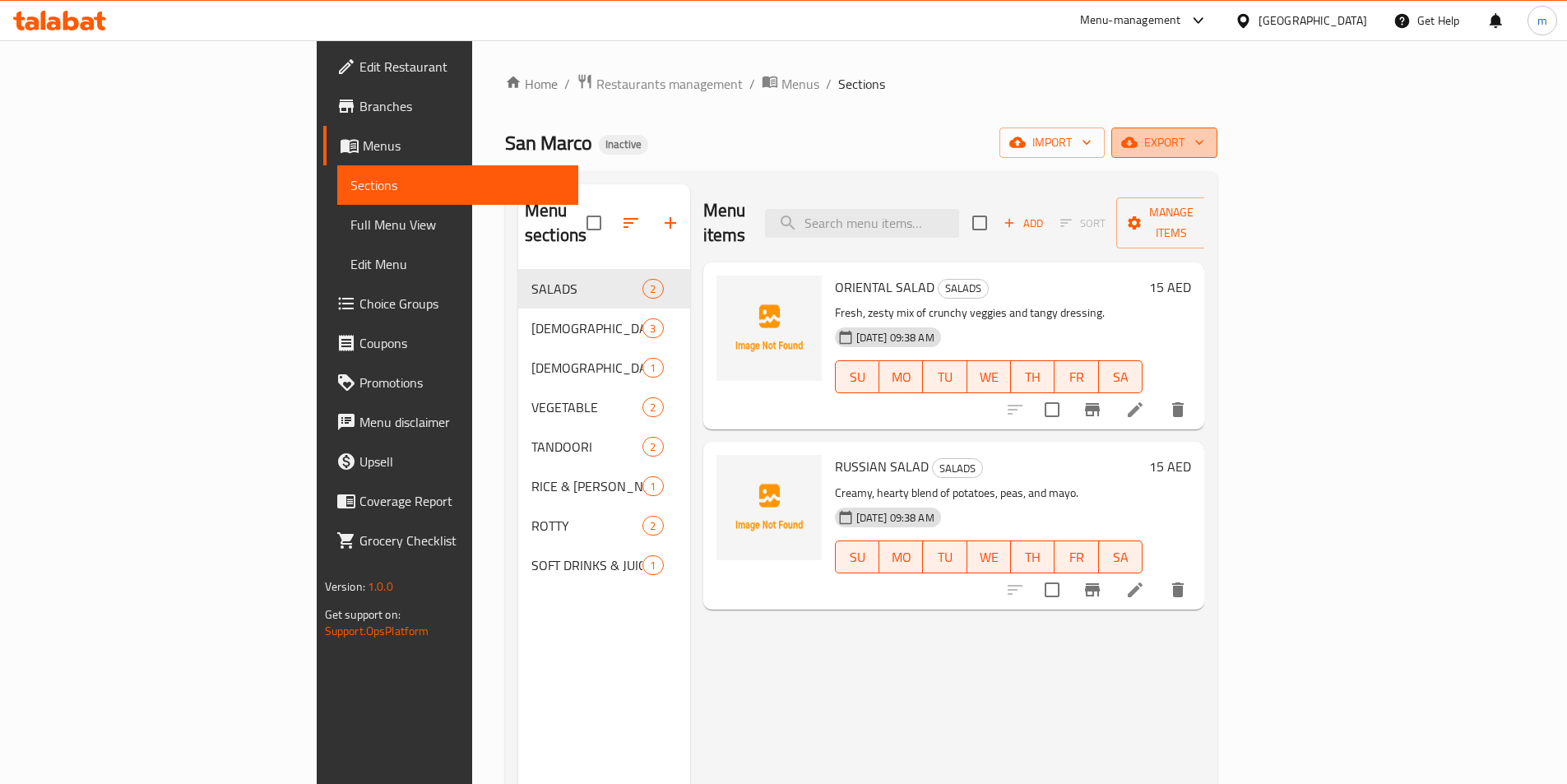
click at [1204, 142] on span "export" at bounding box center [1164, 142] width 80 height 20
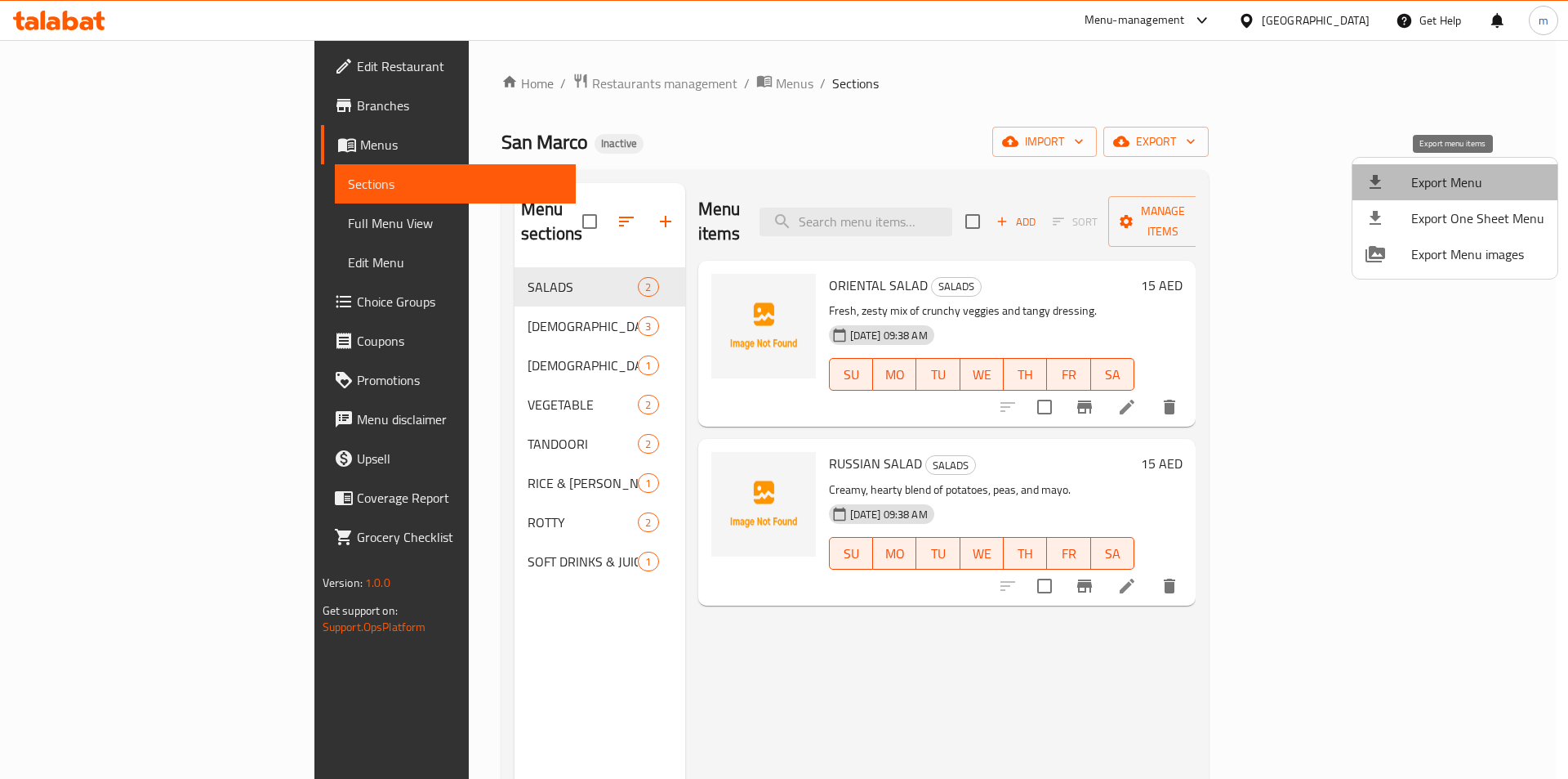
click at [1500, 186] on span "Export Menu" at bounding box center [1477, 182] width 133 height 19
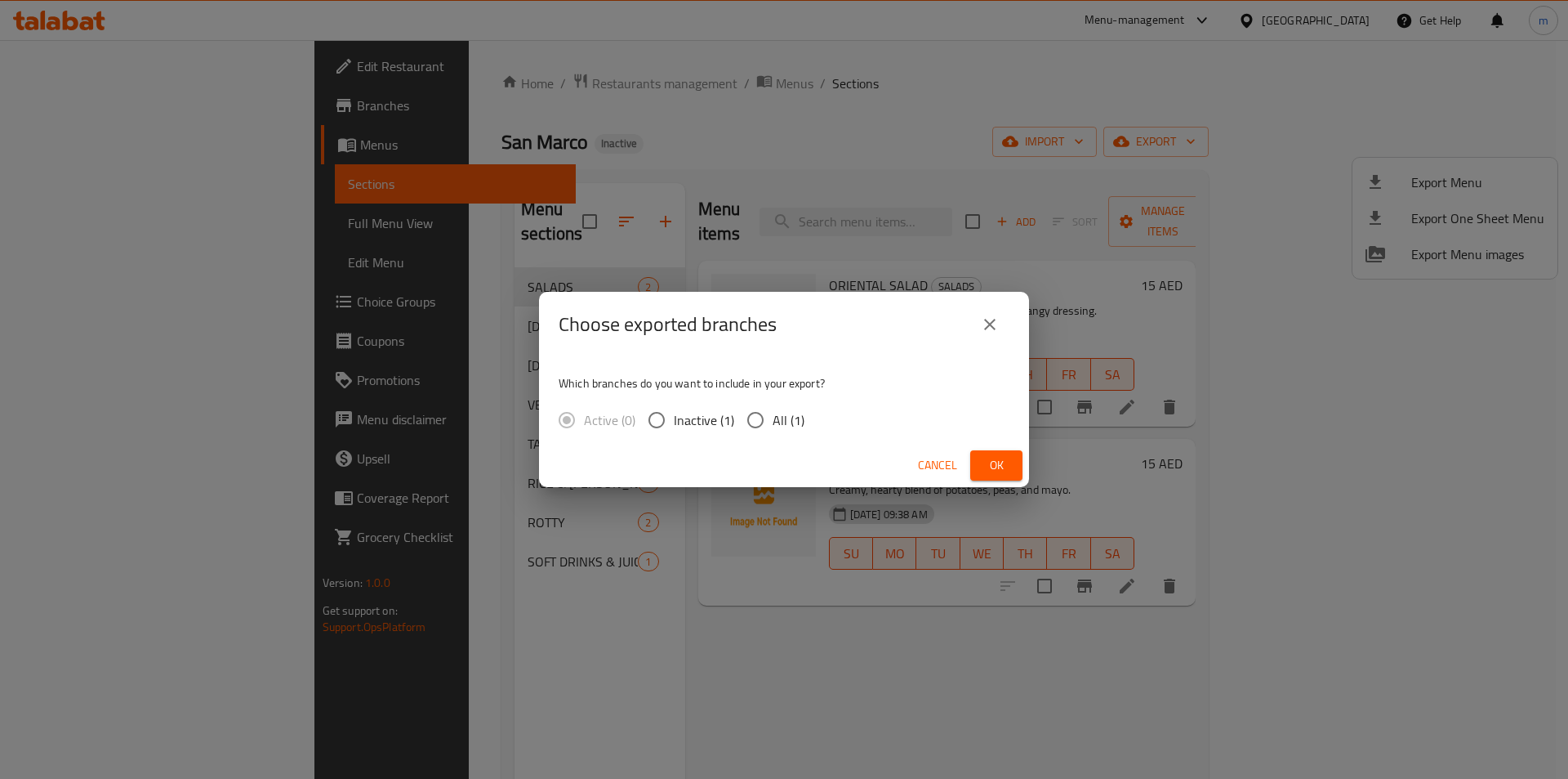
click at [795, 501] on div "Choose exported branches Which branches do you want to include in your export? …" at bounding box center [784, 390] width 1568 height 779
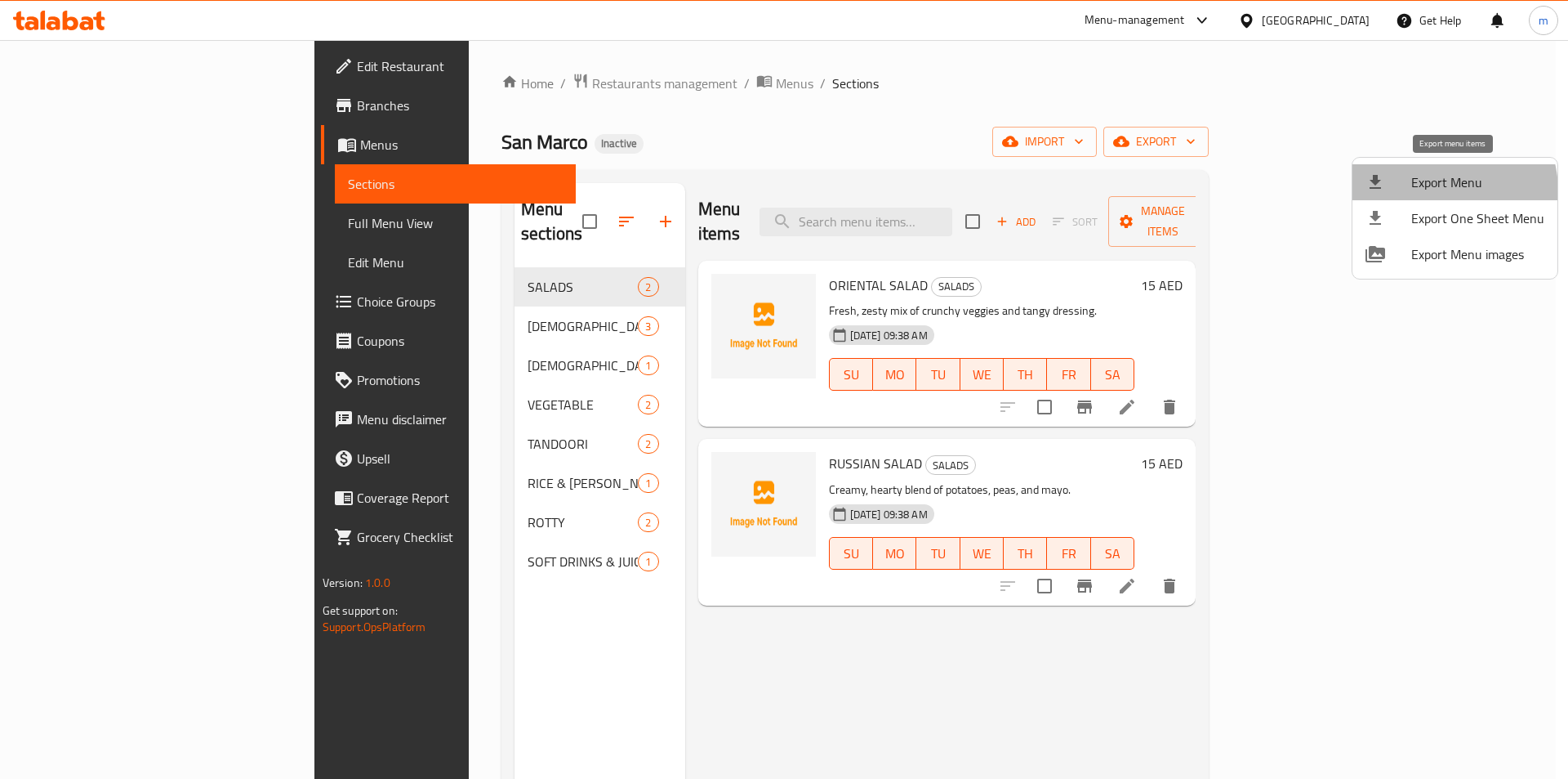
click at [1435, 191] on span "Export Menu" at bounding box center [1477, 182] width 133 height 19
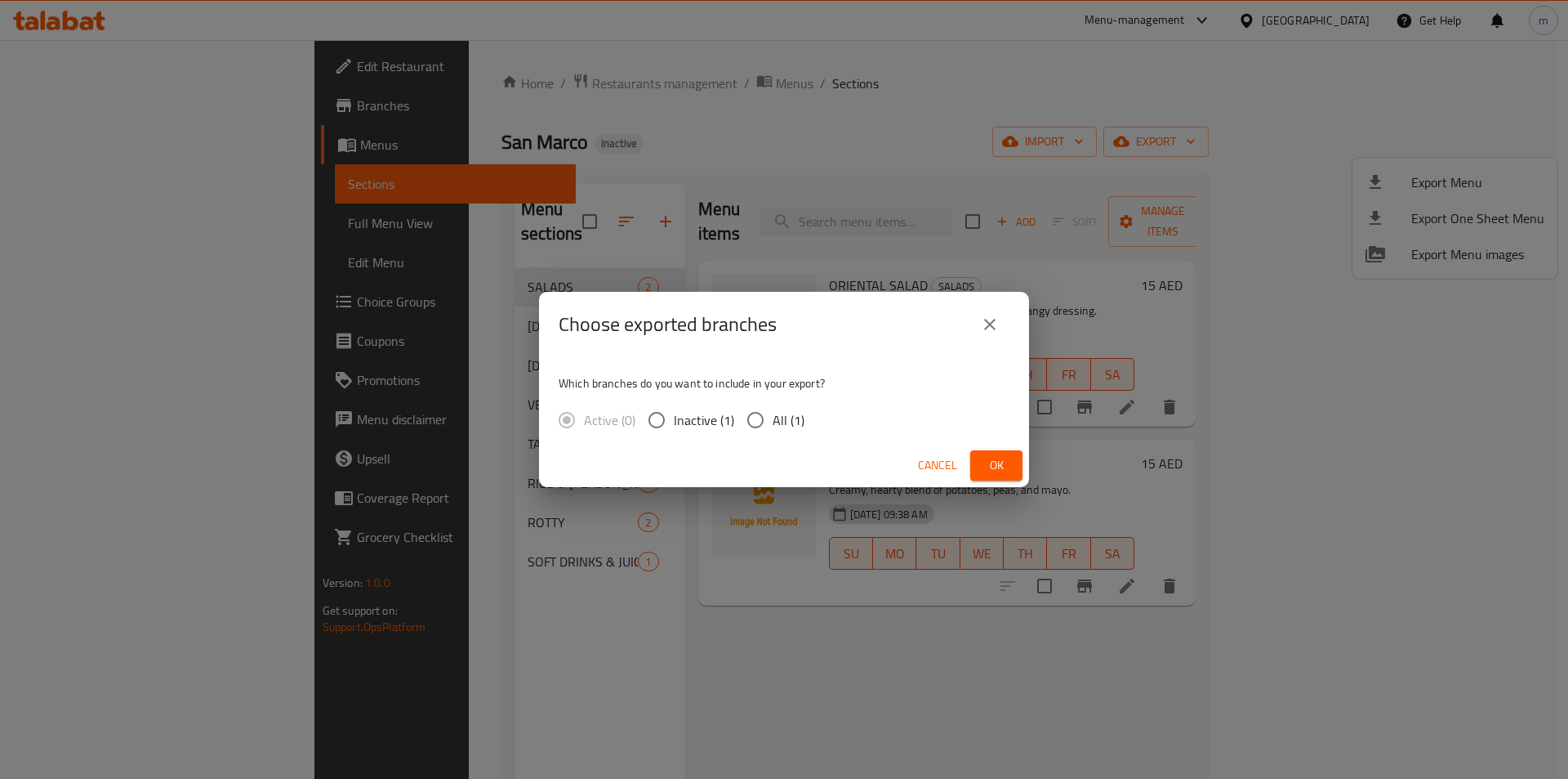
click at [769, 432] on input "All (1)" at bounding box center [755, 419] width 34 height 34
radio input "true"
click at [1003, 464] on span "Ok" at bounding box center [997, 465] width 26 height 20
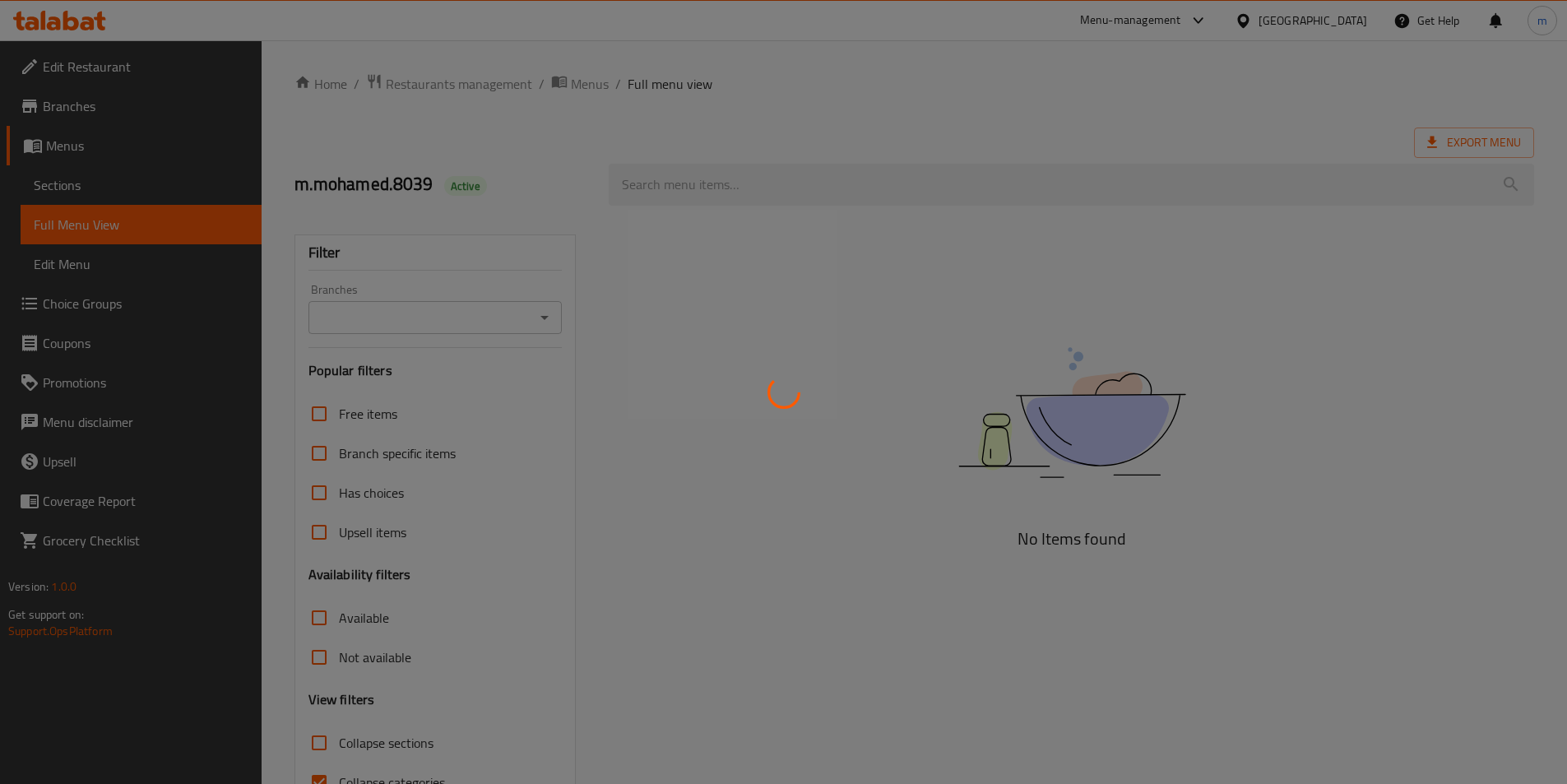
click at [46, 197] on div at bounding box center [784, 392] width 1567 height 784
click at [50, 186] on div at bounding box center [784, 392] width 1567 height 784
drag, startPoint x: 50, startPoint y: 186, endPoint x: 58, endPoint y: 187, distance: 8.1
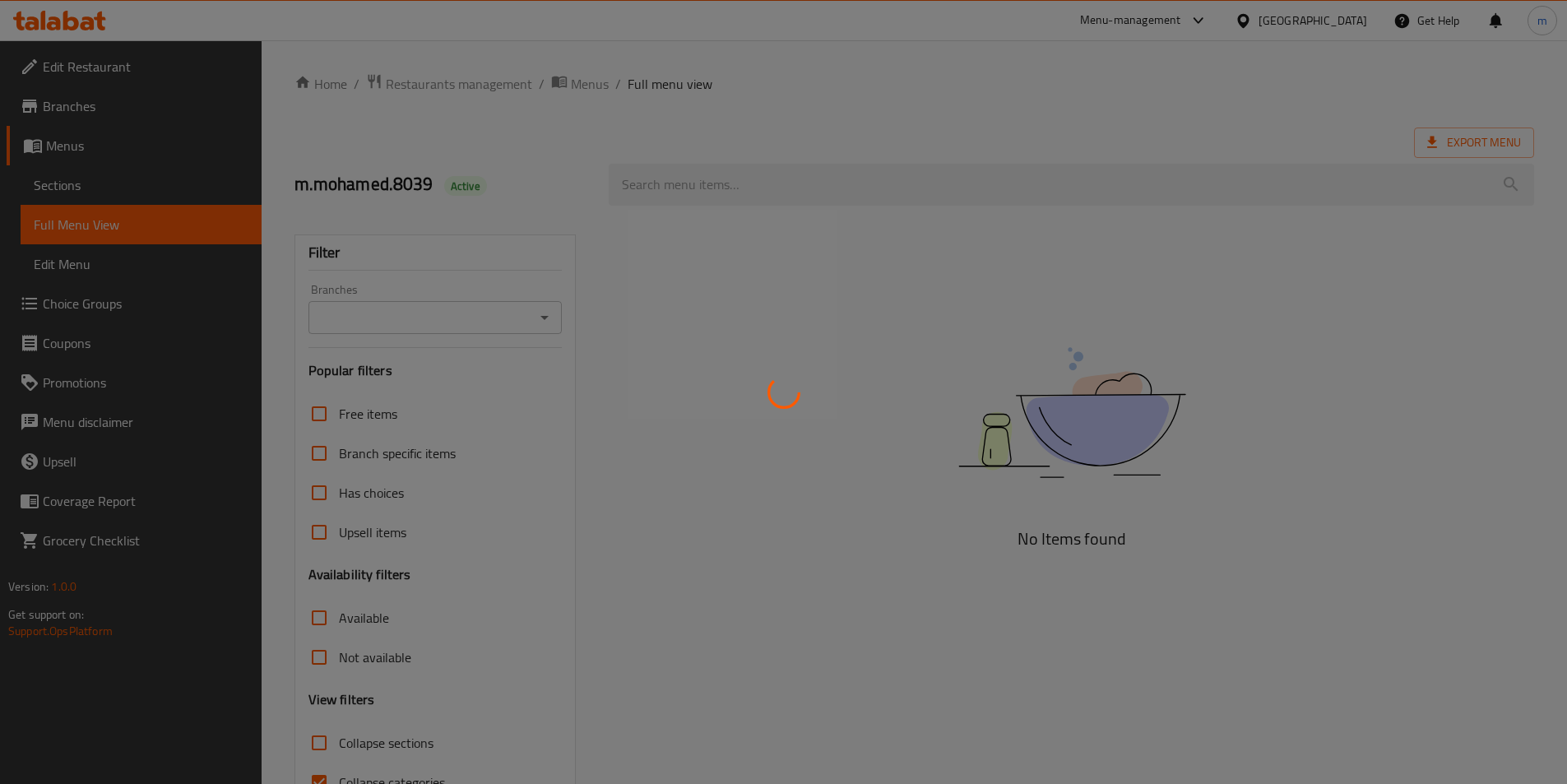
click at [53, 186] on div at bounding box center [784, 392] width 1567 height 784
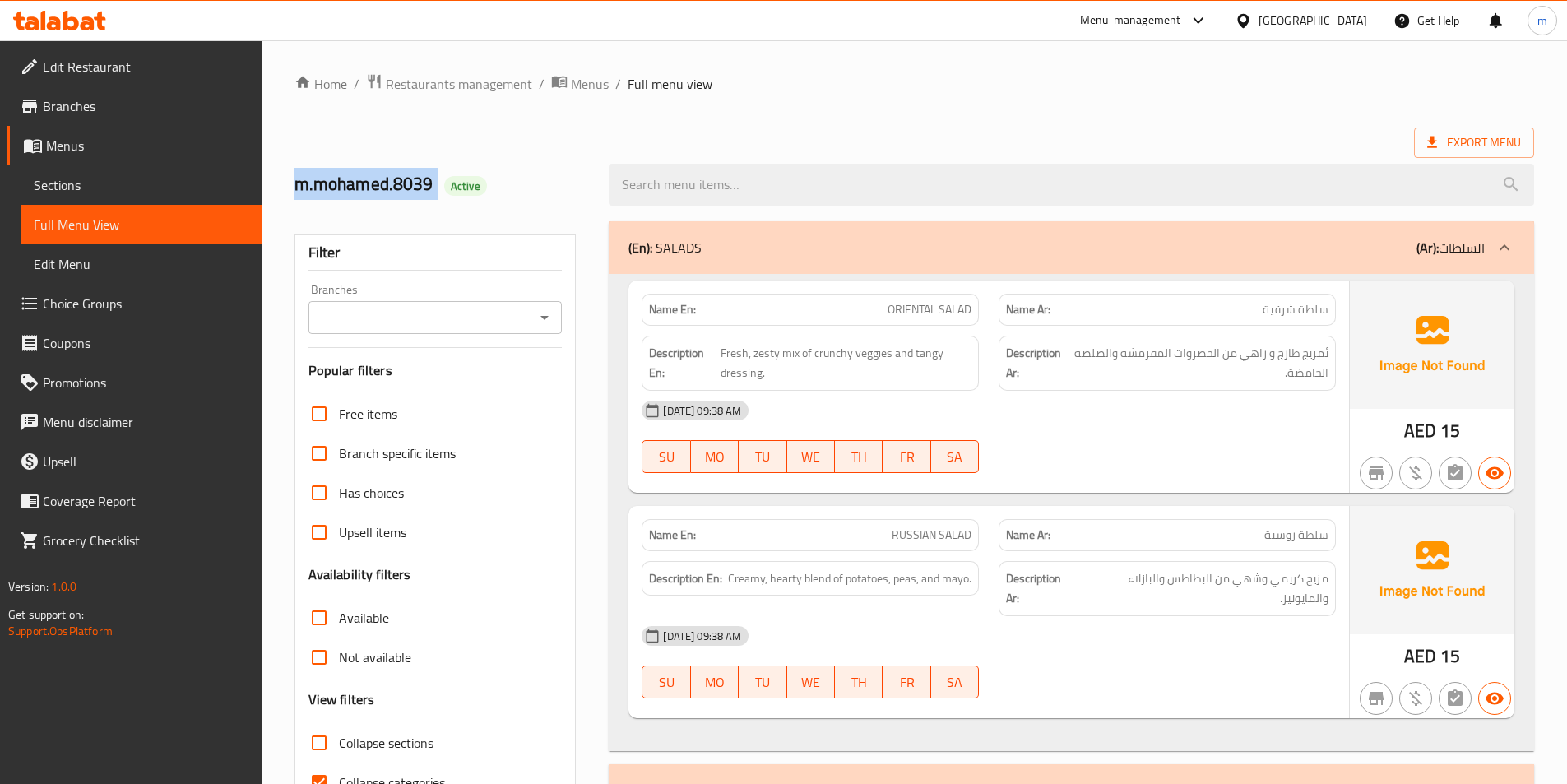
click at [127, 187] on span "Sections" at bounding box center [141, 185] width 215 height 19
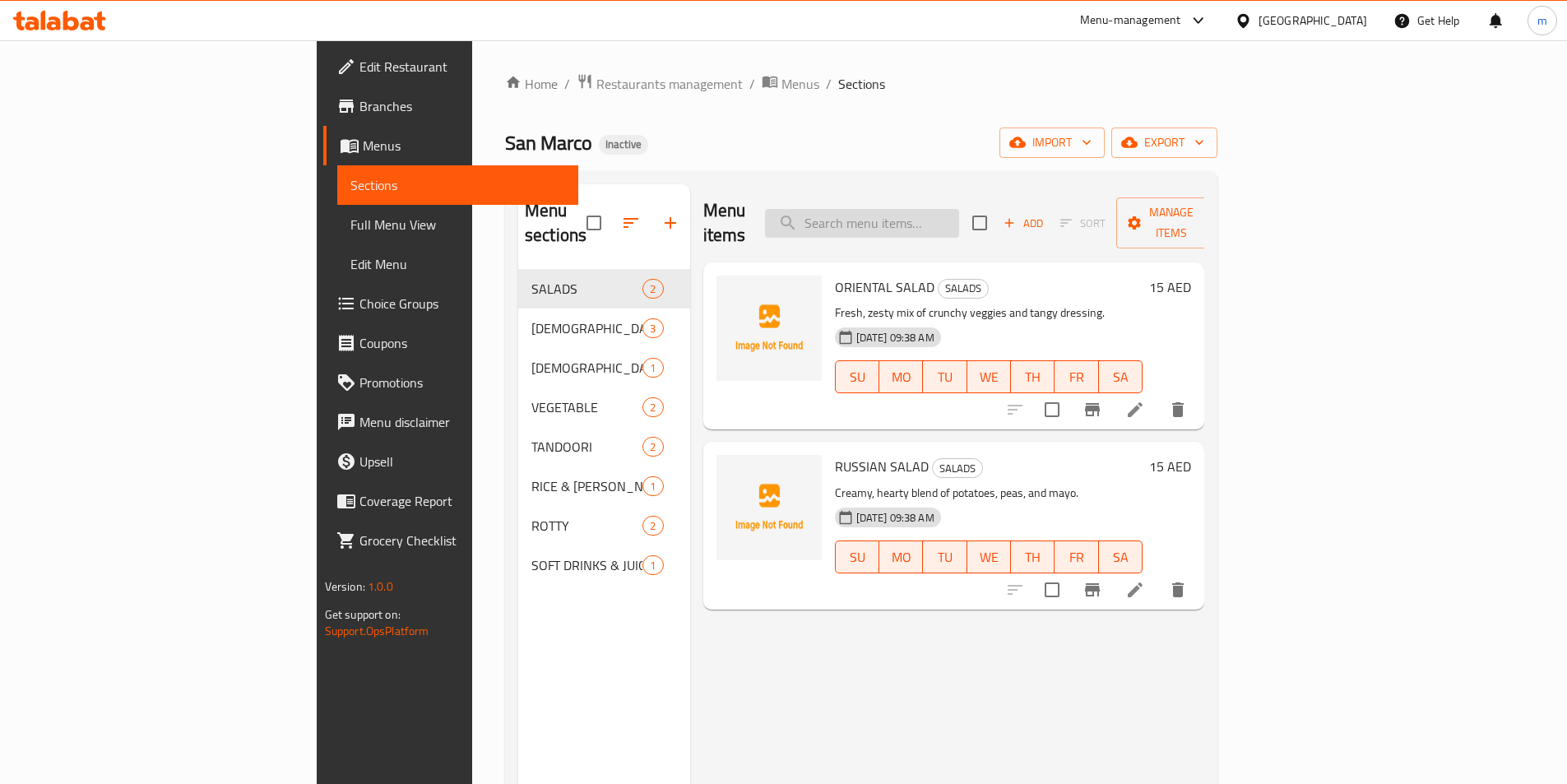
click at [910, 219] on input "search" at bounding box center [861, 223] width 194 height 29
paste input "CHICKEN MASALA"
type input "CHICKEN MASALA"
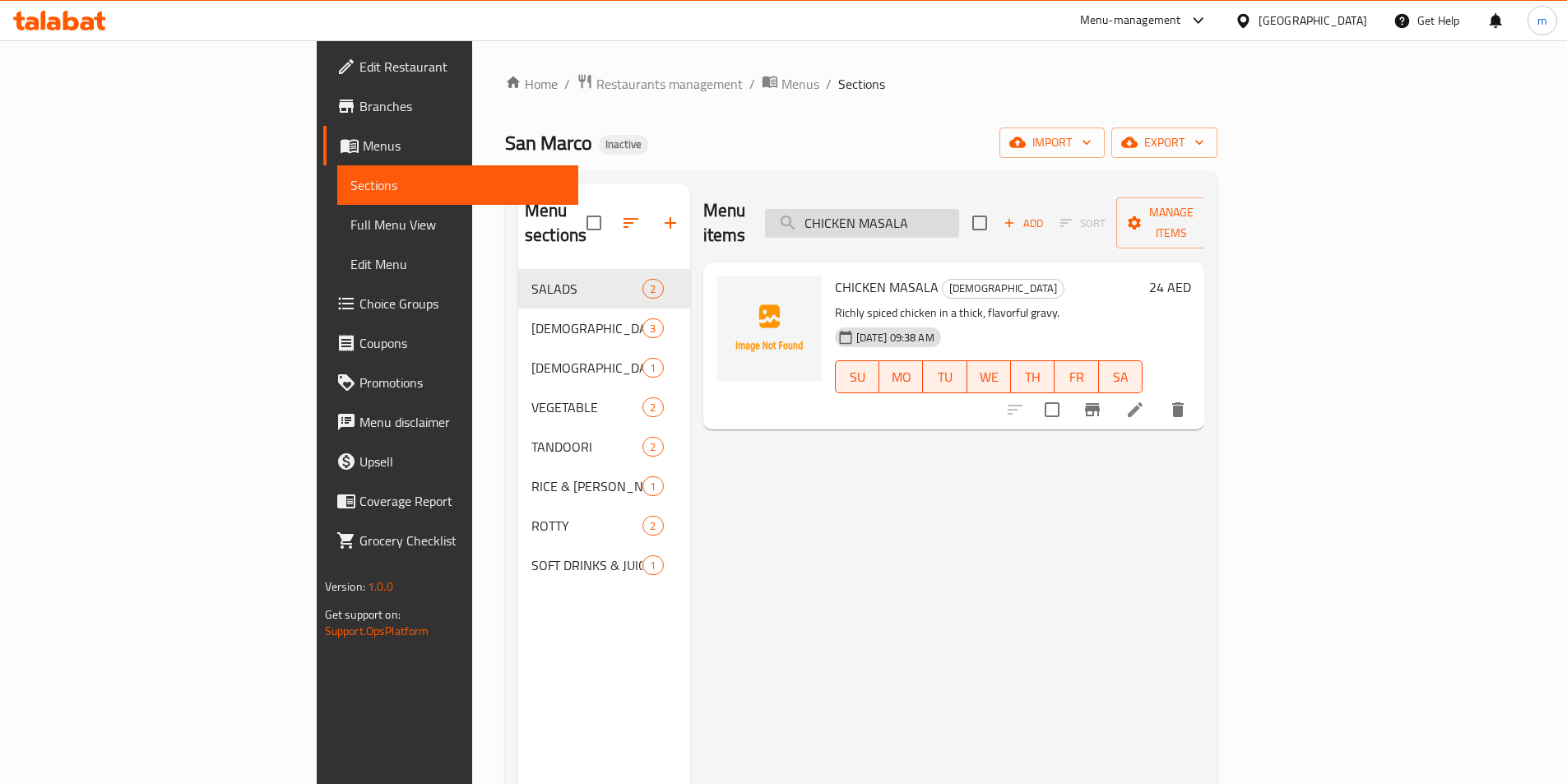
click at [959, 213] on input "CHICKEN MASALA" at bounding box center [861, 223] width 194 height 29
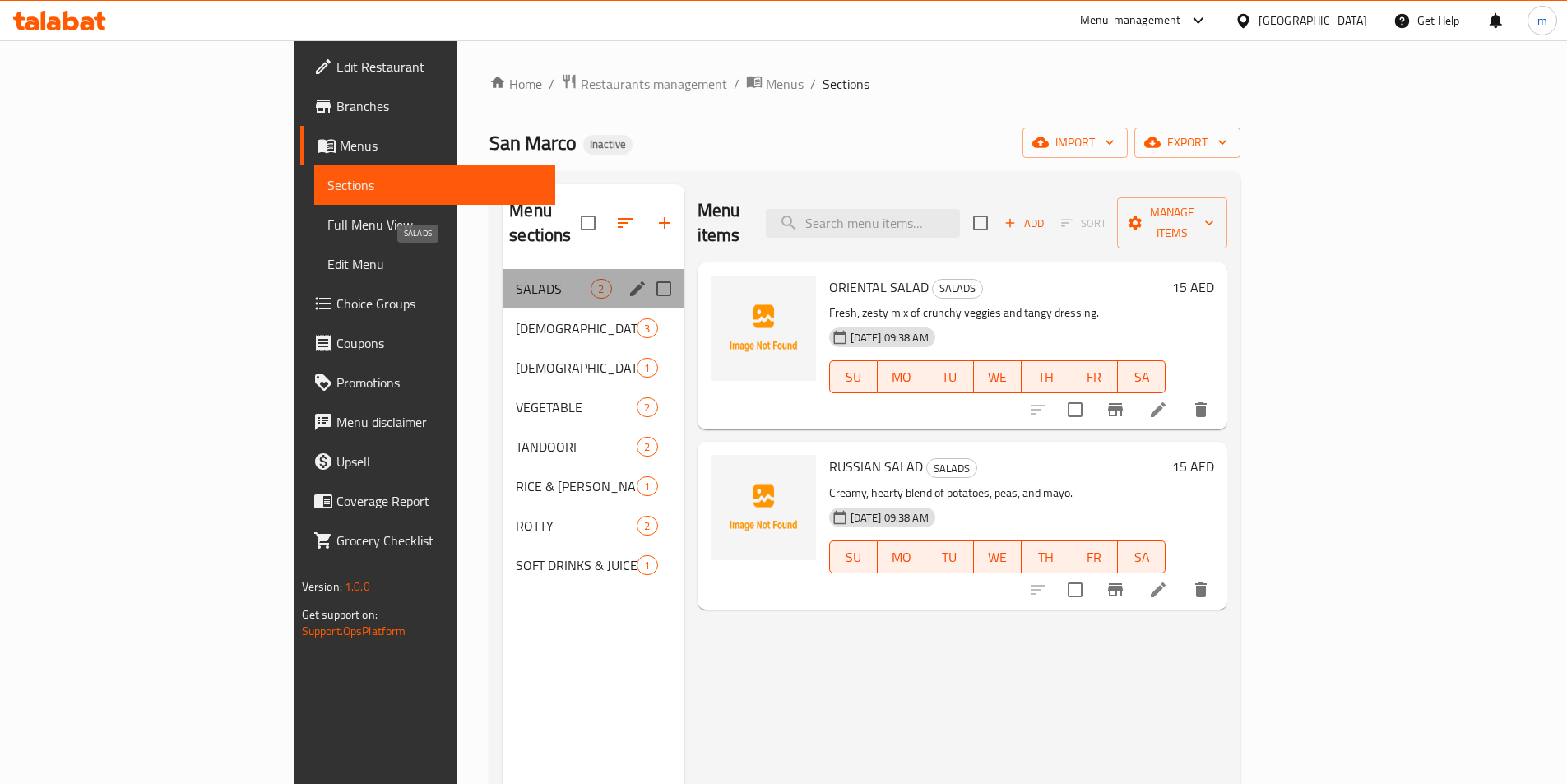
click at [516, 279] on span "SALADS" at bounding box center [553, 288] width 75 height 19
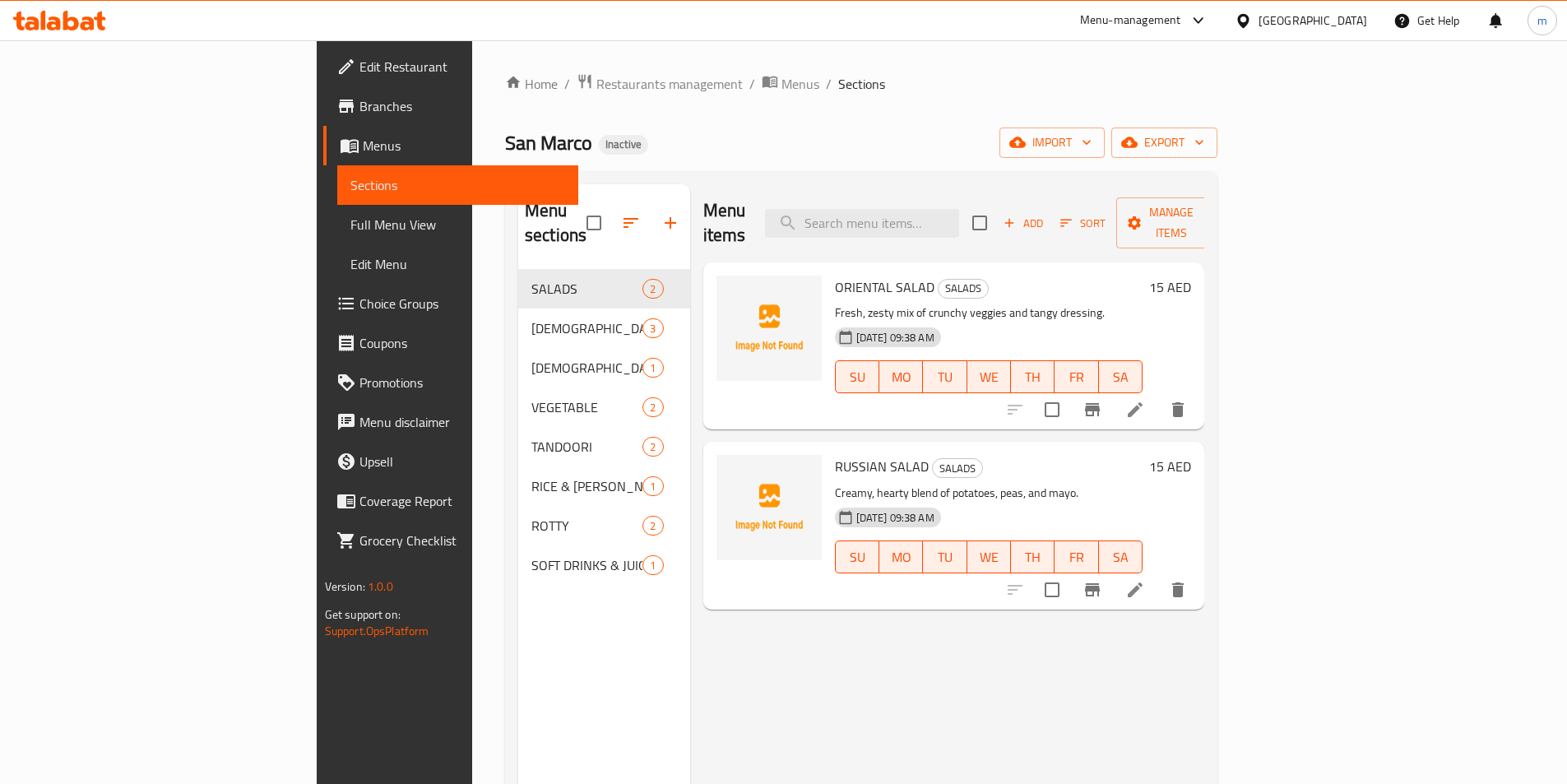
click at [1145, 134] on div "San Marco Inactive import export" at bounding box center [861, 142] width 713 height 30
click at [959, 209] on input "search" at bounding box center [861, 223] width 194 height 29
paste input "CHICKEN MASALA"
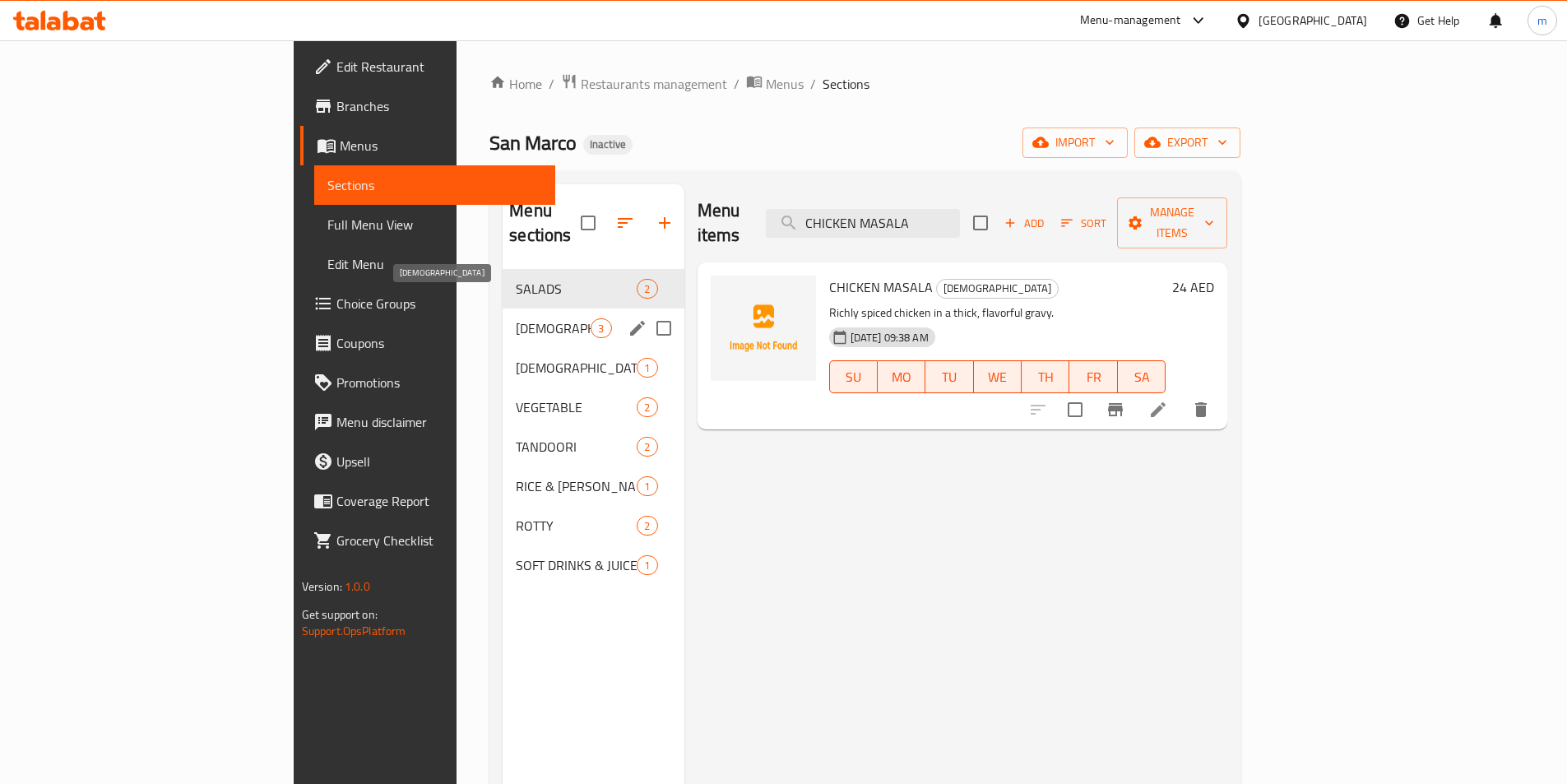
type input "CHICKEN MASALA"
click at [516, 319] on span "[DEMOGRAPHIC_DATA]" at bounding box center [553, 328] width 75 height 19
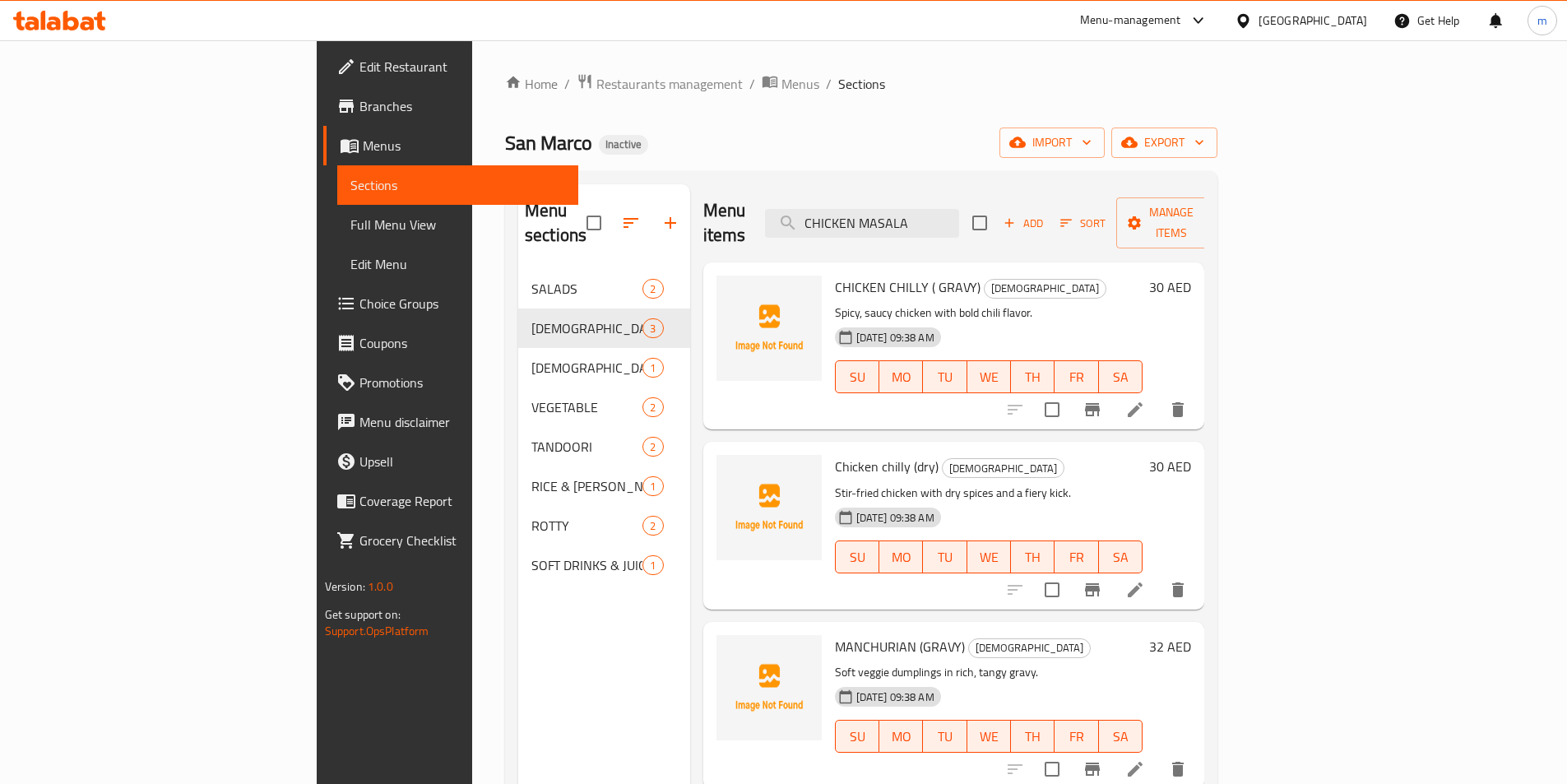
click at [351, 223] on span "Full Menu View" at bounding box center [458, 225] width 215 height 19
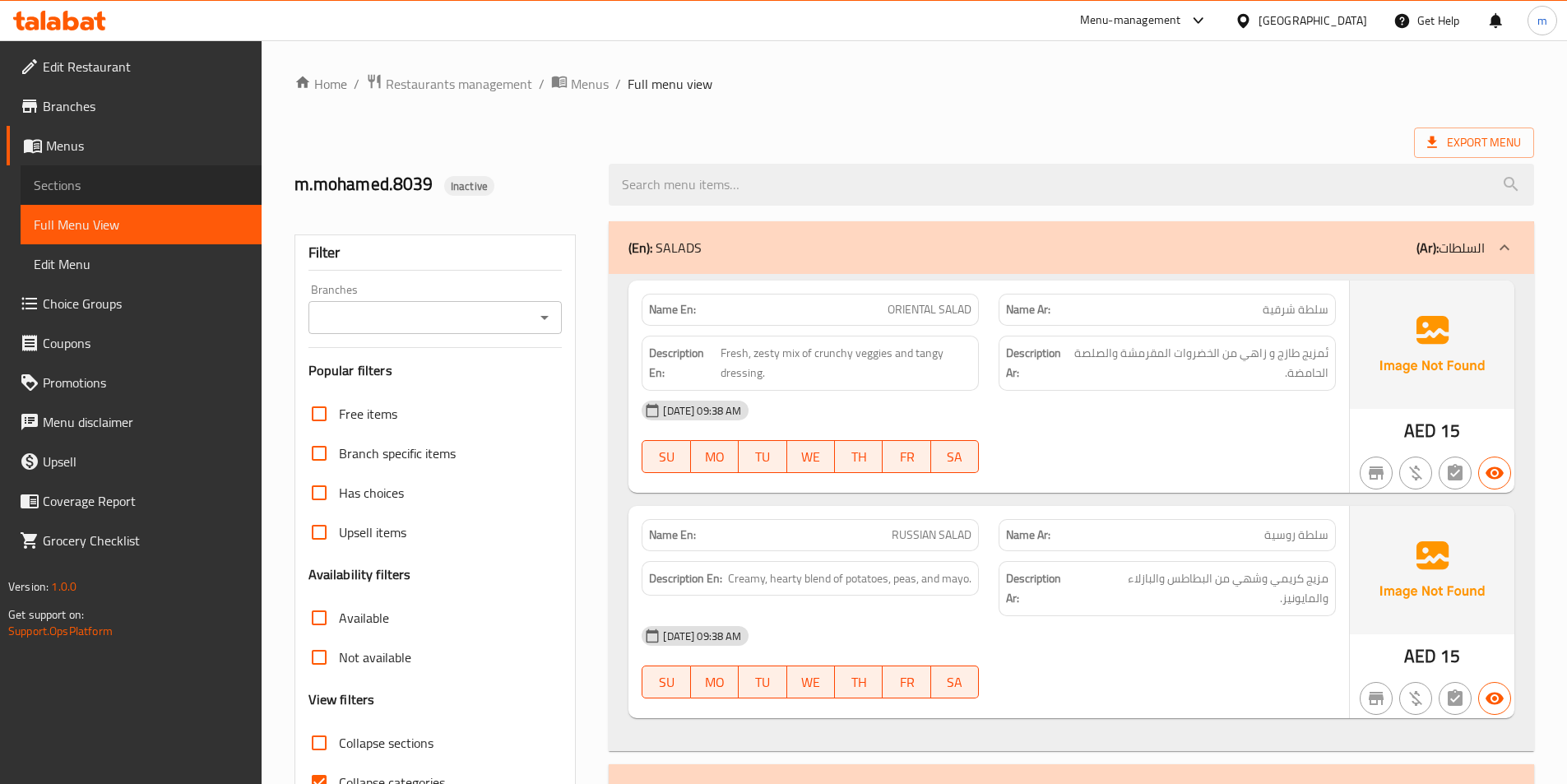
click at [132, 185] on span "Sections" at bounding box center [141, 185] width 215 height 19
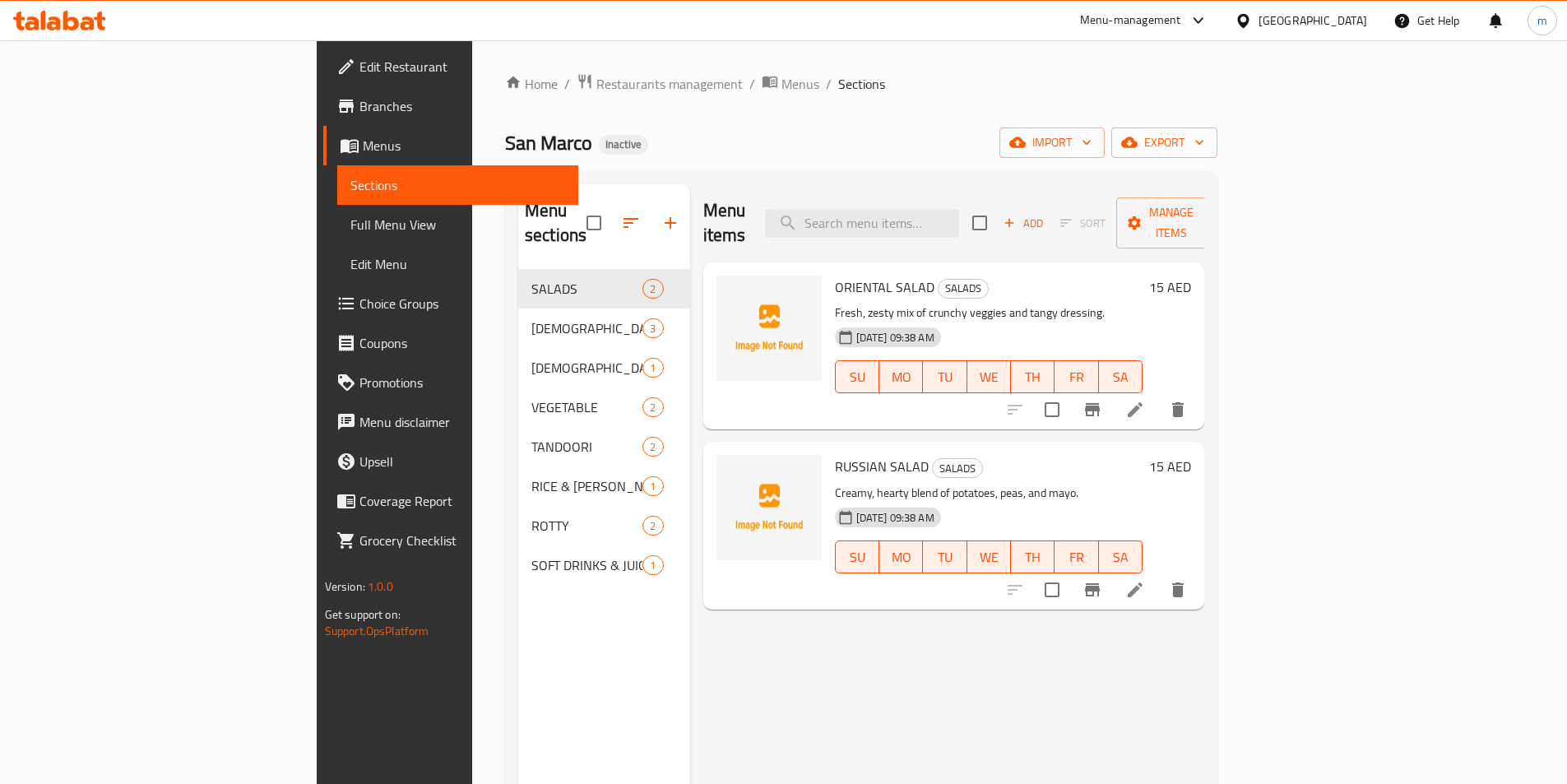
click at [337, 211] on link "Full Menu View" at bounding box center [458, 224] width 241 height 40
